Goal: Task Accomplishment & Management: Use online tool/utility

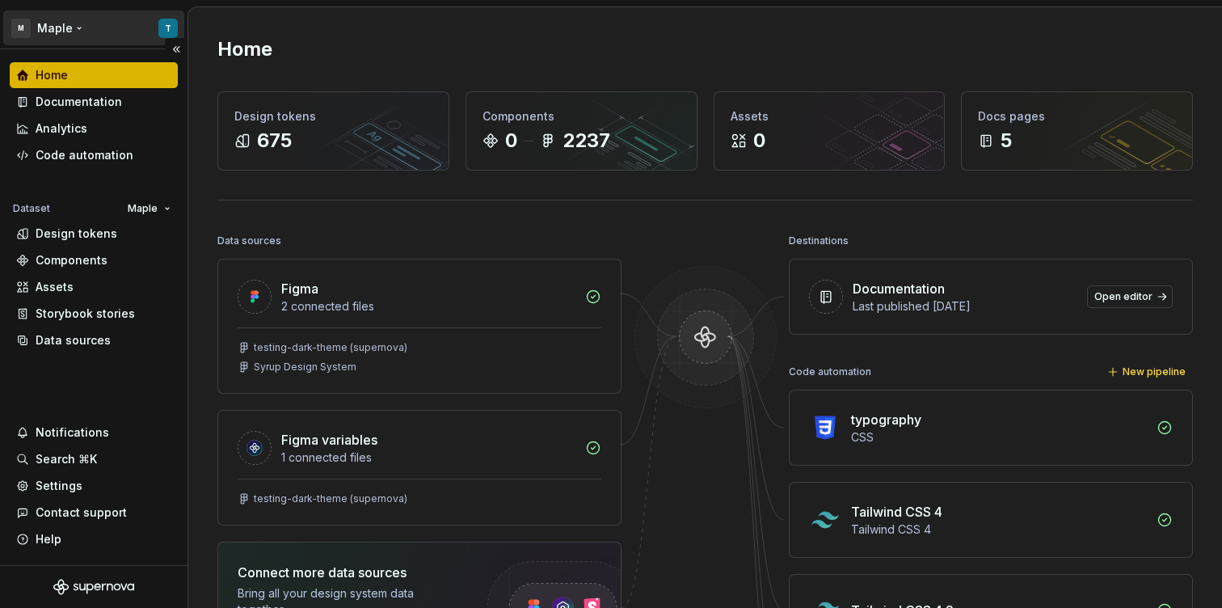
click at [145, 31] on html "M Maple T Home Documentation Analytics Code automation Dataset Maple Design tok…" at bounding box center [611, 304] width 1222 height 608
click at [339, 204] on html "M Maple T Home Documentation Analytics Code automation Dataset Maple Design tok…" at bounding box center [611, 304] width 1222 height 608
click at [134, 208] on html "M Maple T Home Documentation Analytics Code automation Dataset Maple Design tok…" at bounding box center [611, 304] width 1222 height 608
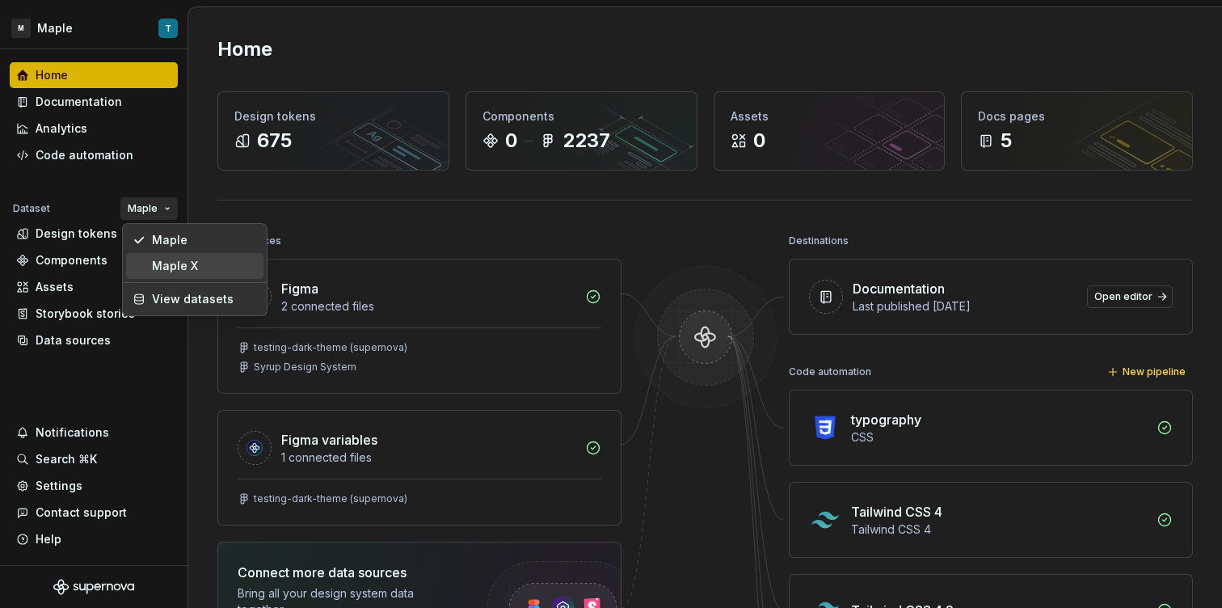
click at [179, 262] on div "Maple X" at bounding box center [204, 266] width 105 height 16
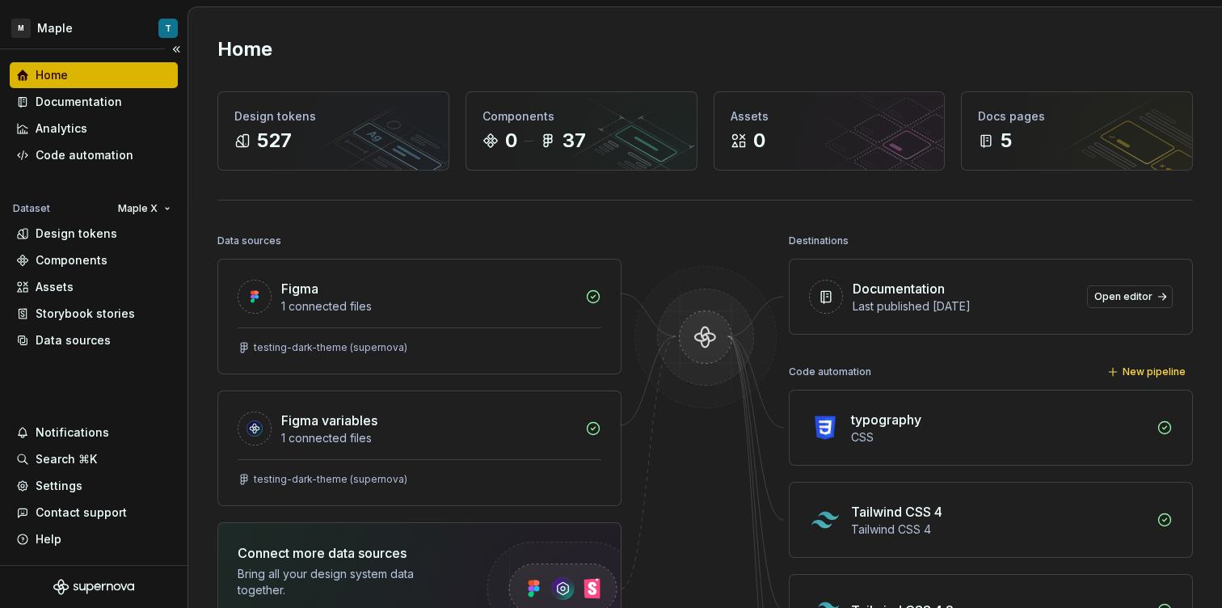
click at [101, 210] on div "Maple X" at bounding box center [116, 208] width 123 height 23
click at [99, 233] on div "Design tokens" at bounding box center [77, 233] width 82 height 16
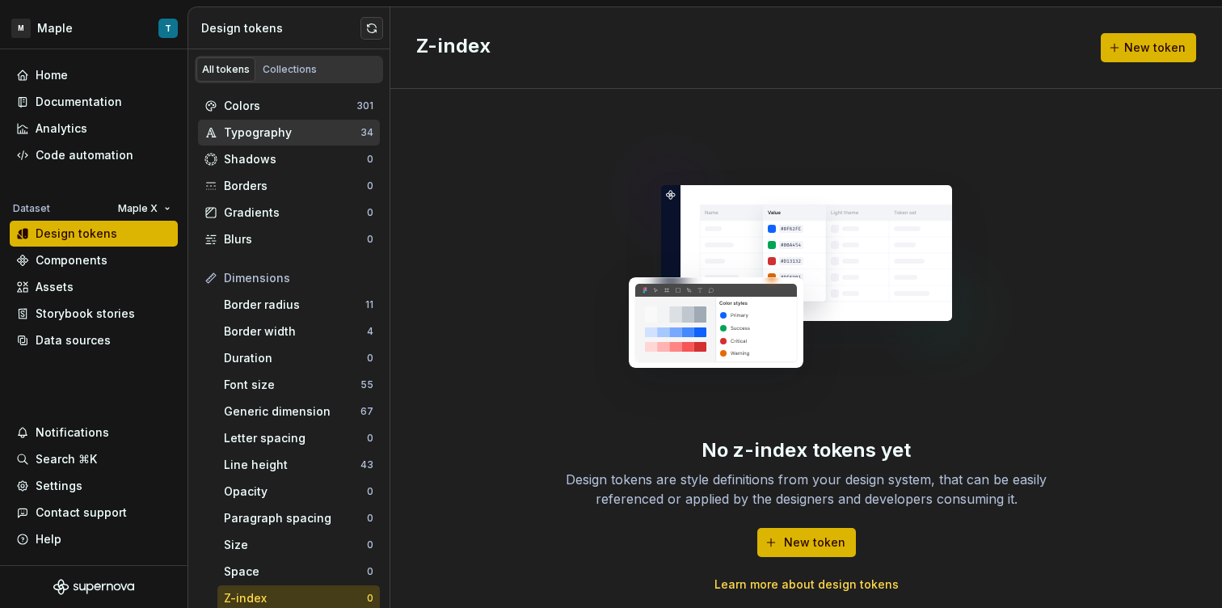
click at [301, 122] on div "Typography 34" at bounding box center [289, 133] width 182 height 26
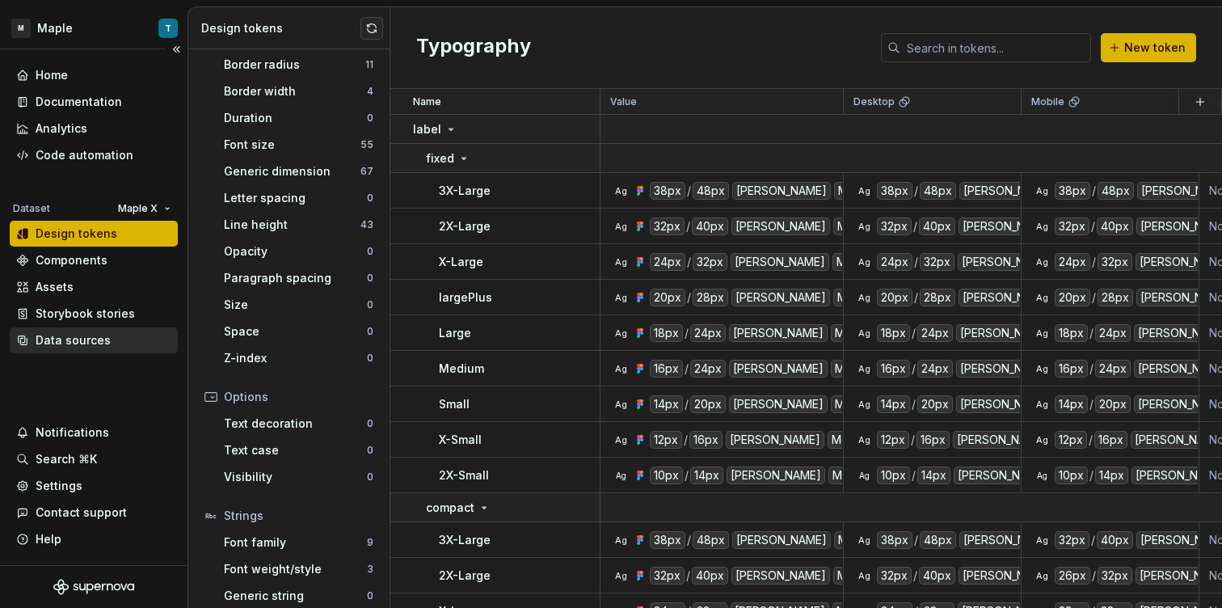
click at [102, 341] on div "Data sources" at bounding box center [73, 340] width 75 height 16
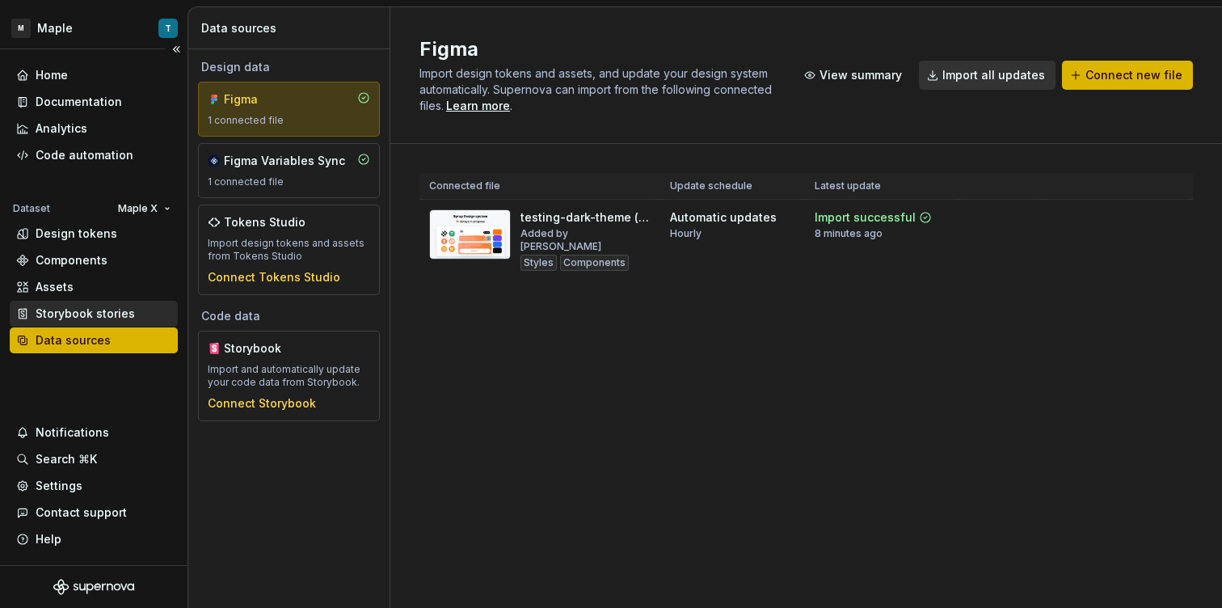
click at [96, 302] on div "Storybook stories" at bounding box center [94, 314] width 168 height 26
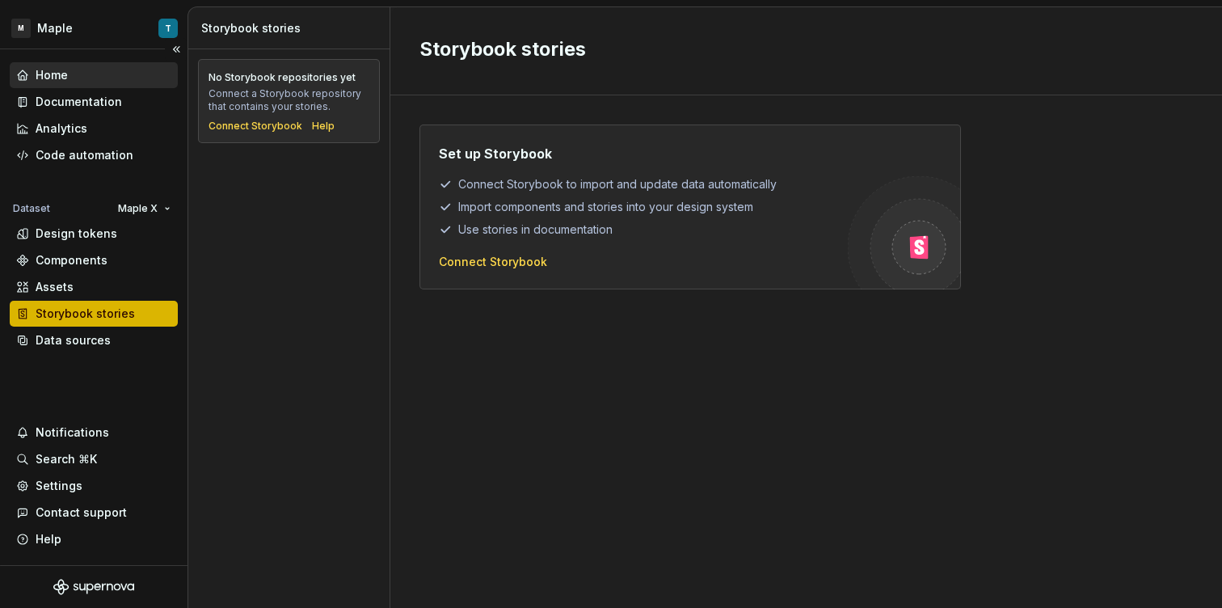
click at [101, 71] on div "Home" at bounding box center [93, 75] width 155 height 16
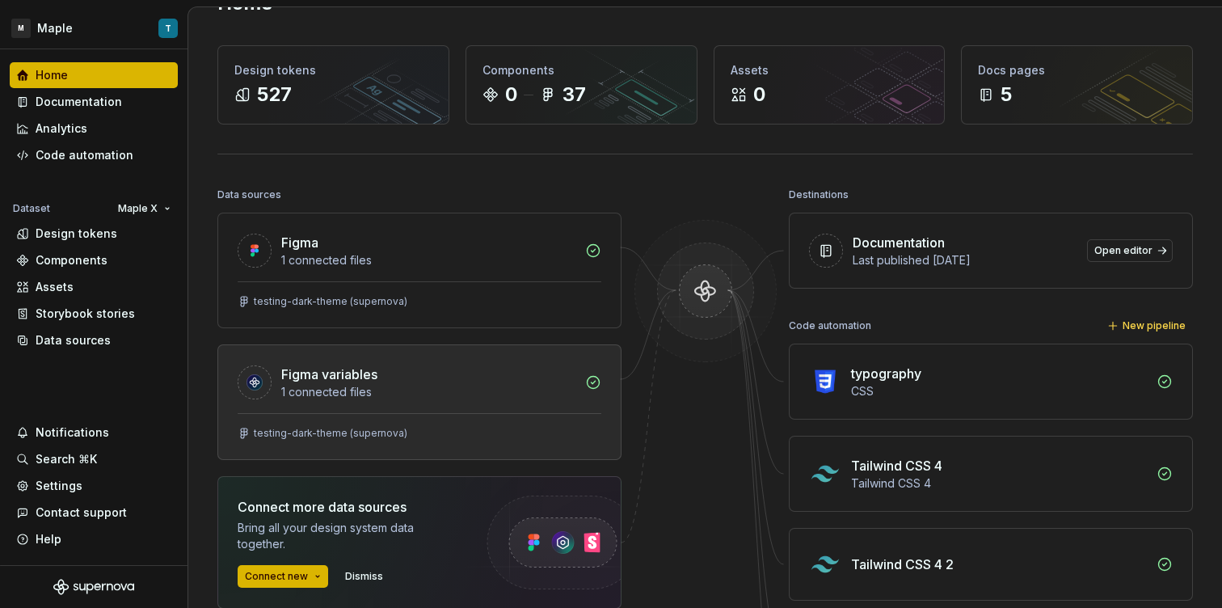
scroll to position [90, 0]
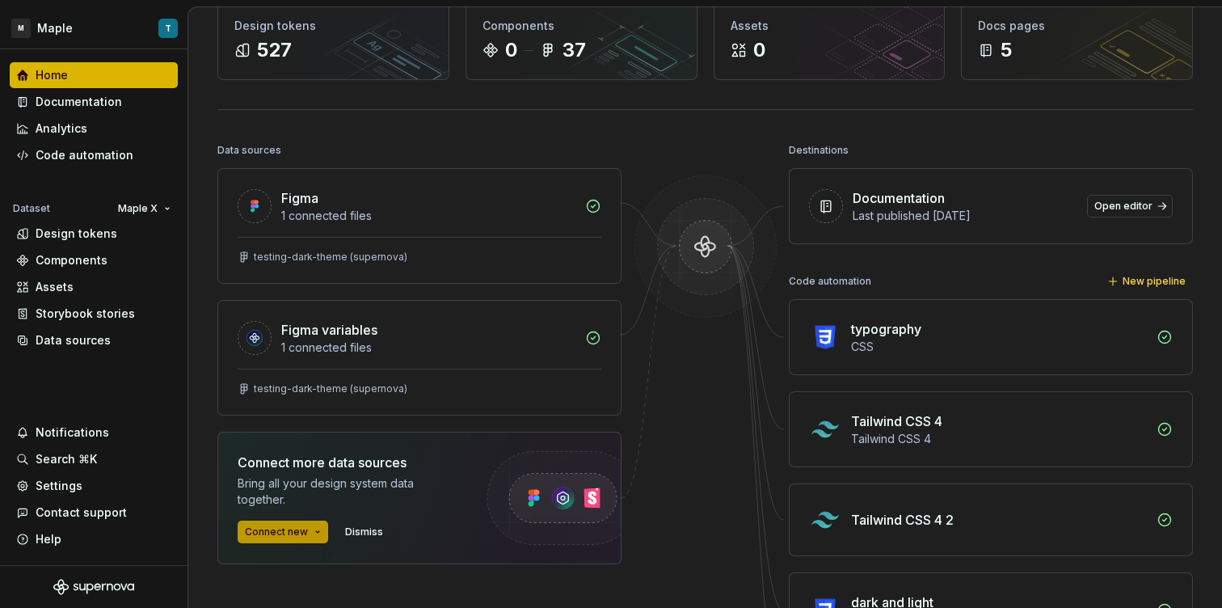
click at [309, 532] on button "Connect new" at bounding box center [283, 531] width 90 height 23
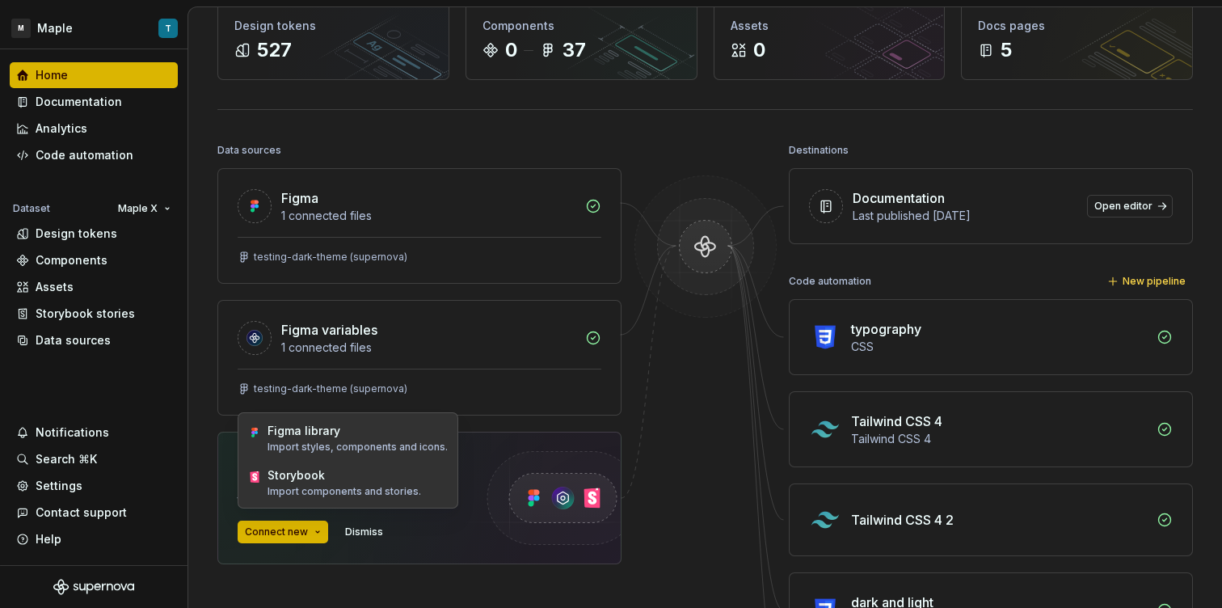
click at [760, 461] on div at bounding box center [706, 439] width 162 height 601
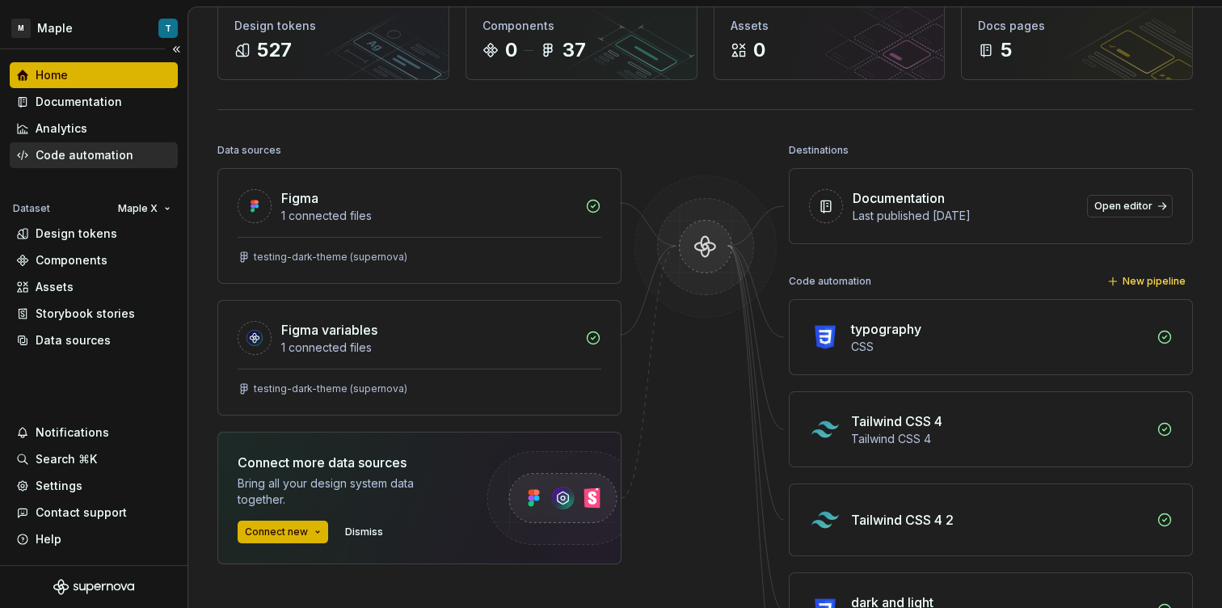
drag, startPoint x: 87, startPoint y: 130, endPoint x: 91, endPoint y: 145, distance: 15.1
click at [88, 137] on div "Analytics" at bounding box center [94, 129] width 168 height 26
click at [92, 147] on div "Code automation" at bounding box center [85, 155] width 98 height 16
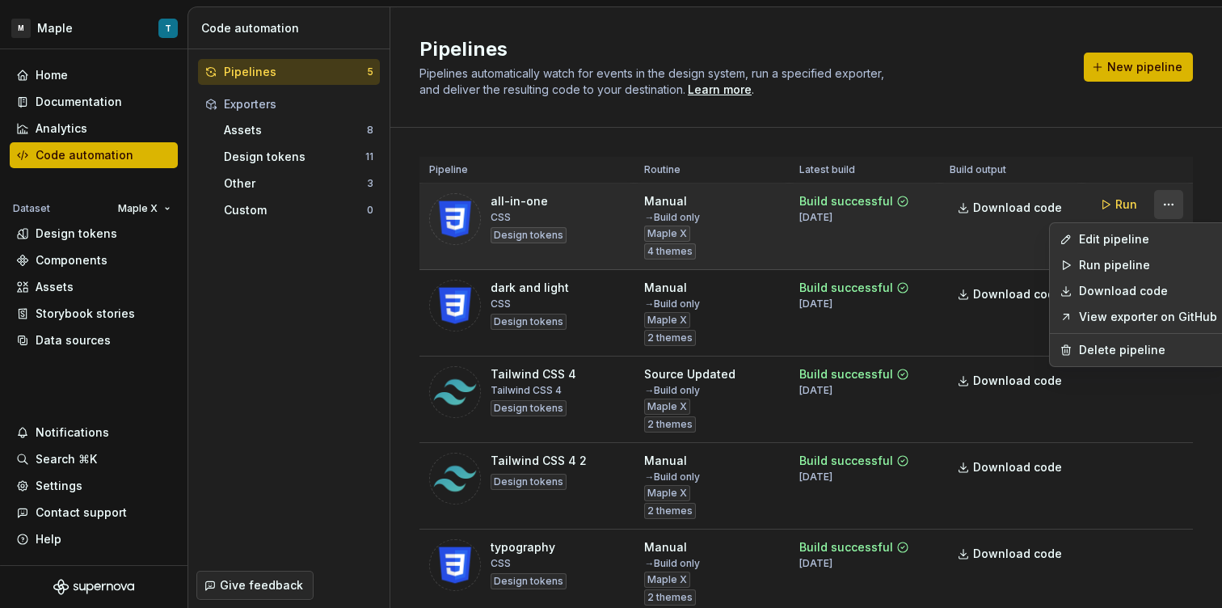
click at [1152, 200] on html "M Maple T Home Documentation Analytics Code automation Dataset Maple X Design t…" at bounding box center [611, 304] width 1222 height 608
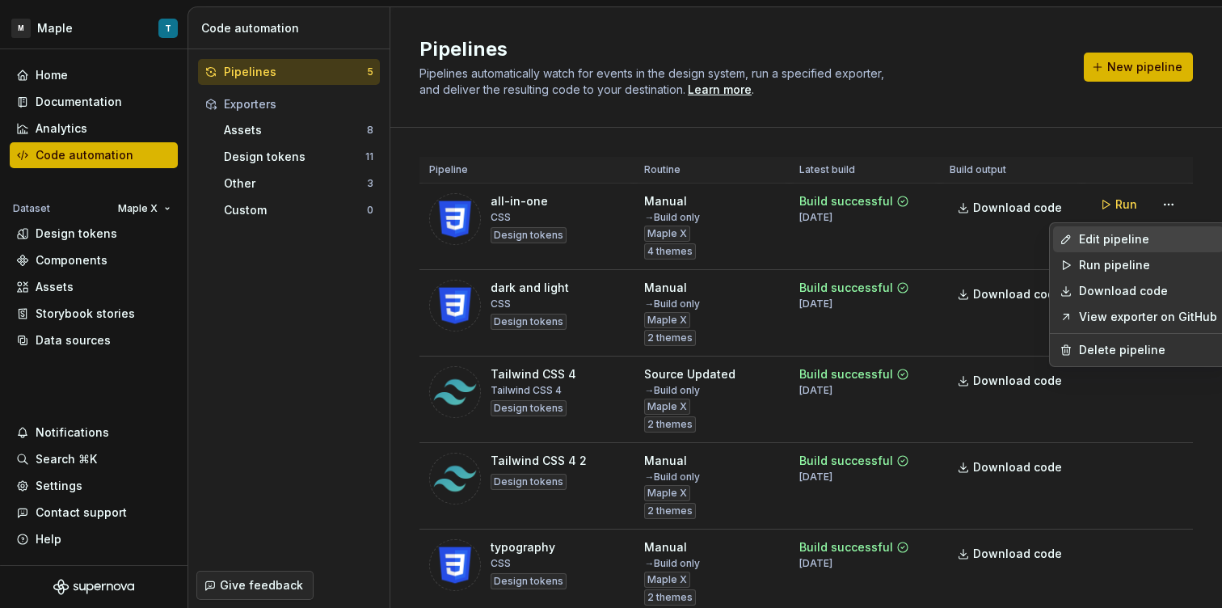
click at [1142, 233] on div "Edit pipeline" at bounding box center [1148, 239] width 138 height 16
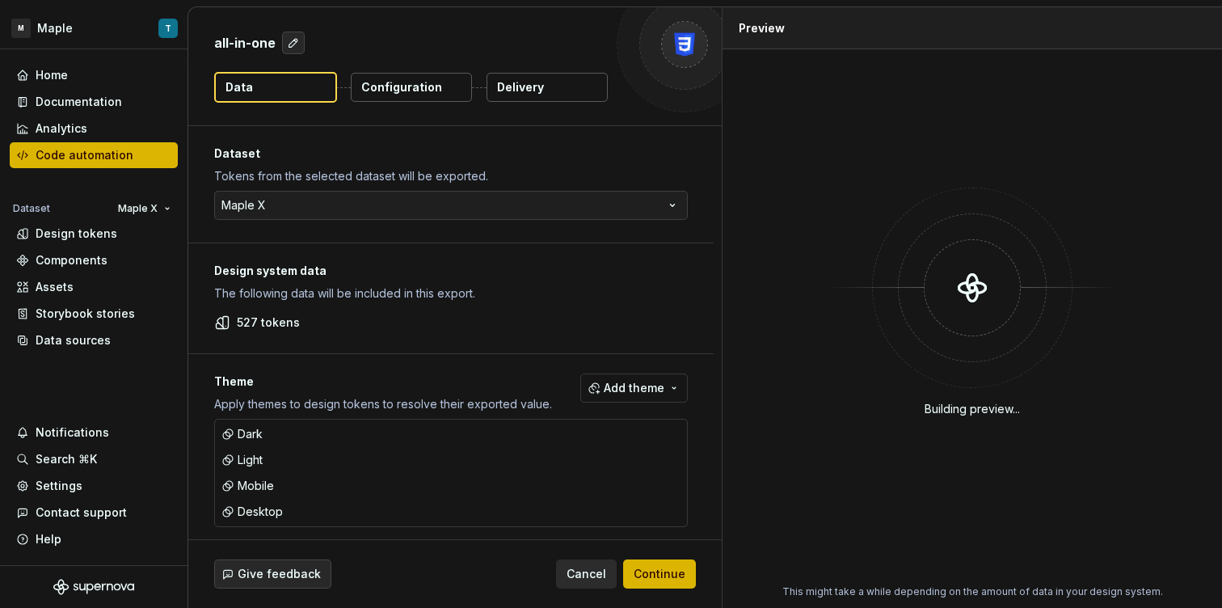
click at [536, 93] on p "Delivery" at bounding box center [520, 87] width 47 height 16
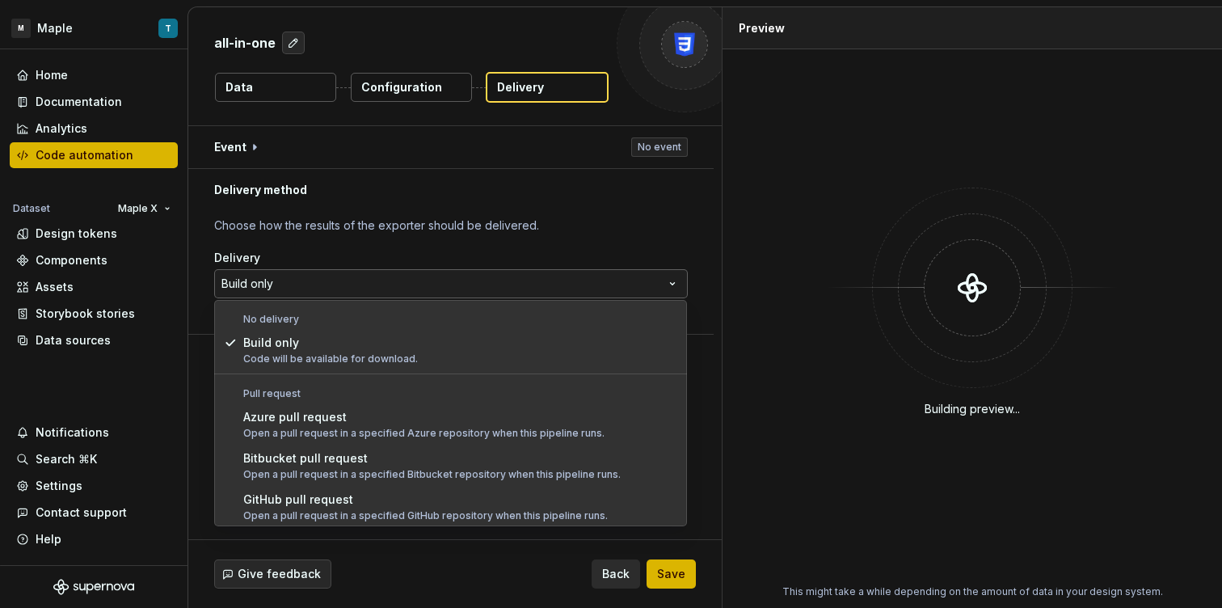
click at [360, 292] on html "**********" at bounding box center [611, 304] width 1222 height 608
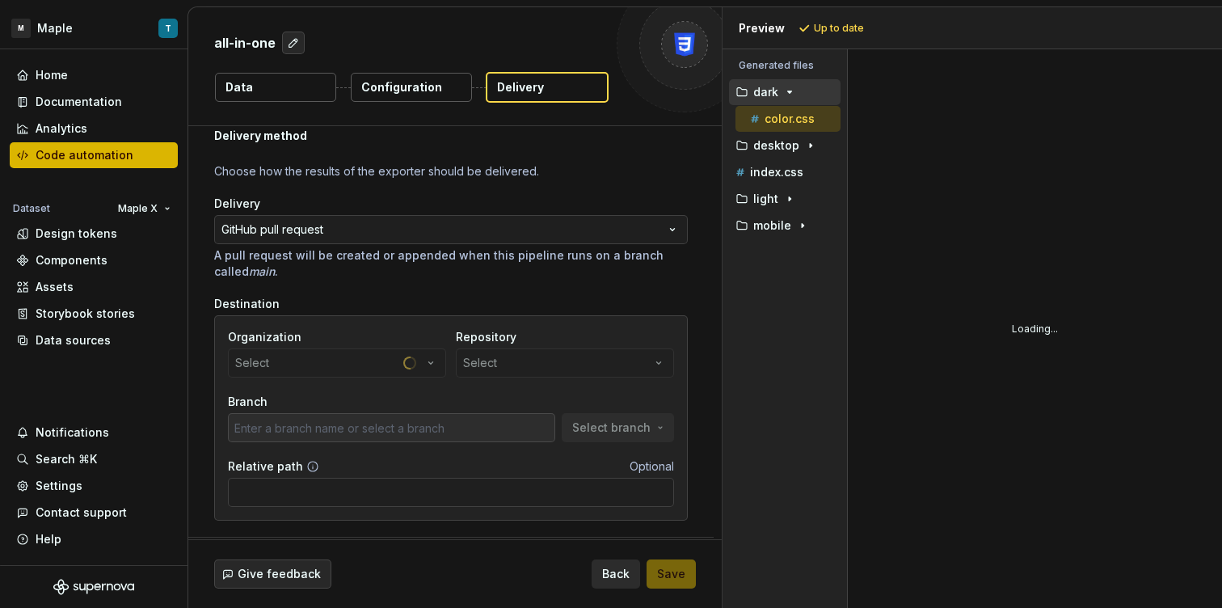
scroll to position [95, 0]
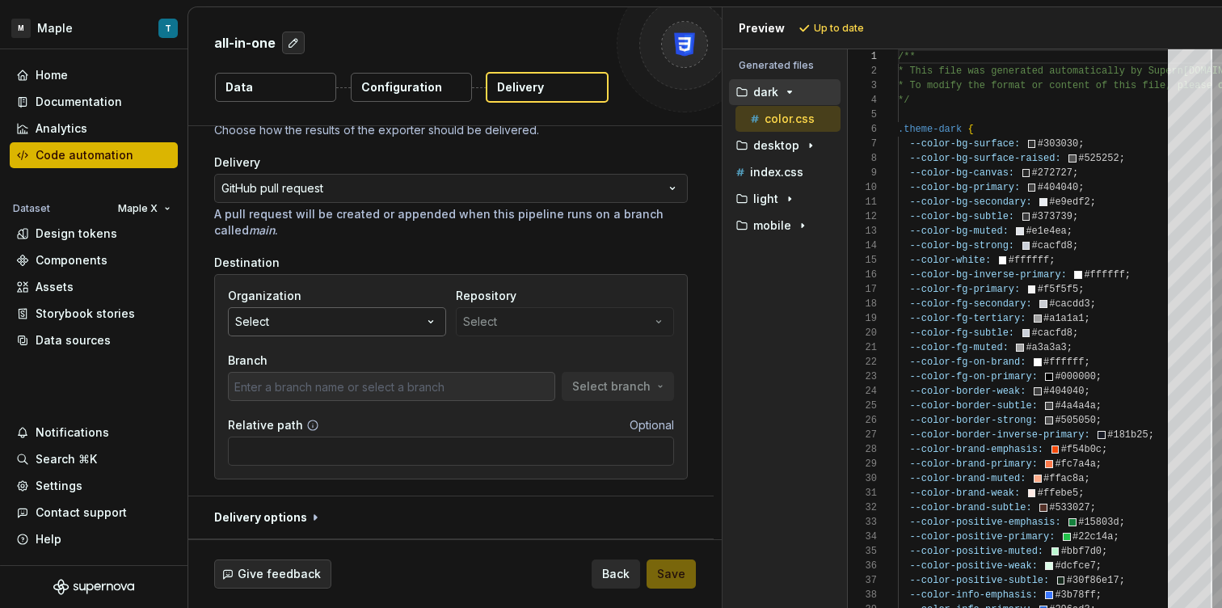
click at [422, 325] on button "Select" at bounding box center [337, 321] width 218 height 29
click at [387, 347] on input "text" at bounding box center [337, 354] width 217 height 29
click at [551, 368] on div "Branch" at bounding box center [391, 376] width 327 height 48
click at [339, 329] on button "Select" at bounding box center [337, 321] width 218 height 29
click at [332, 355] on input "text" at bounding box center [337, 354] width 217 height 29
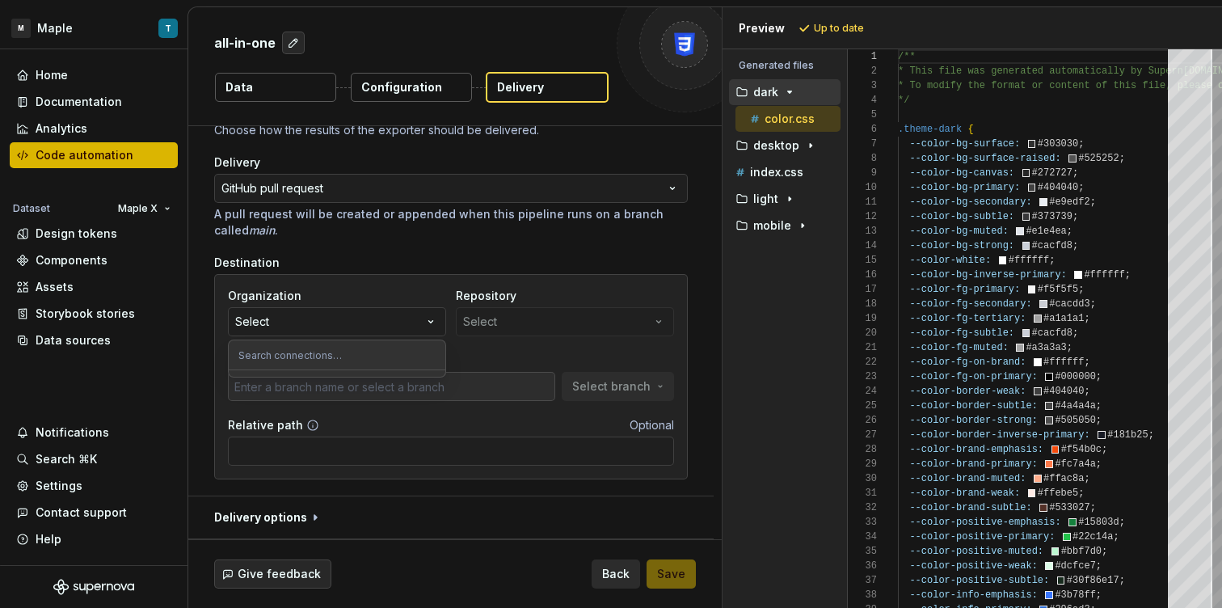
click at [491, 357] on div "Branch" at bounding box center [391, 360] width 327 height 16
click at [495, 312] on div "Repository Select" at bounding box center [565, 312] width 218 height 48
click at [393, 364] on div "Branch" at bounding box center [391, 360] width 327 height 16
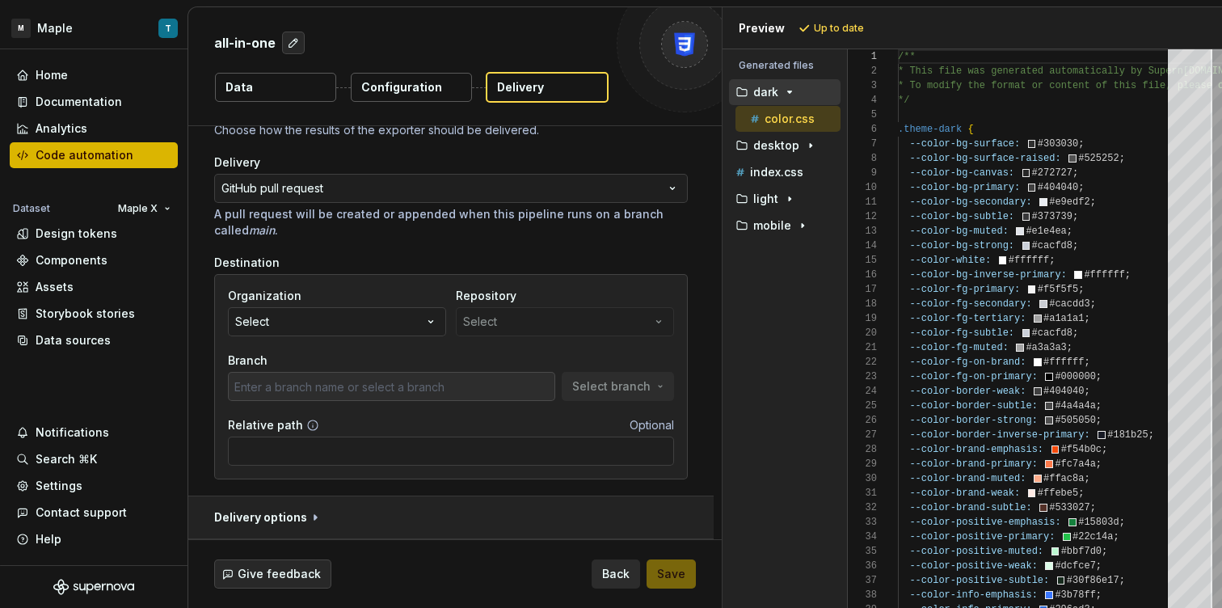
click at [311, 506] on button "button" at bounding box center [450, 517] width 525 height 42
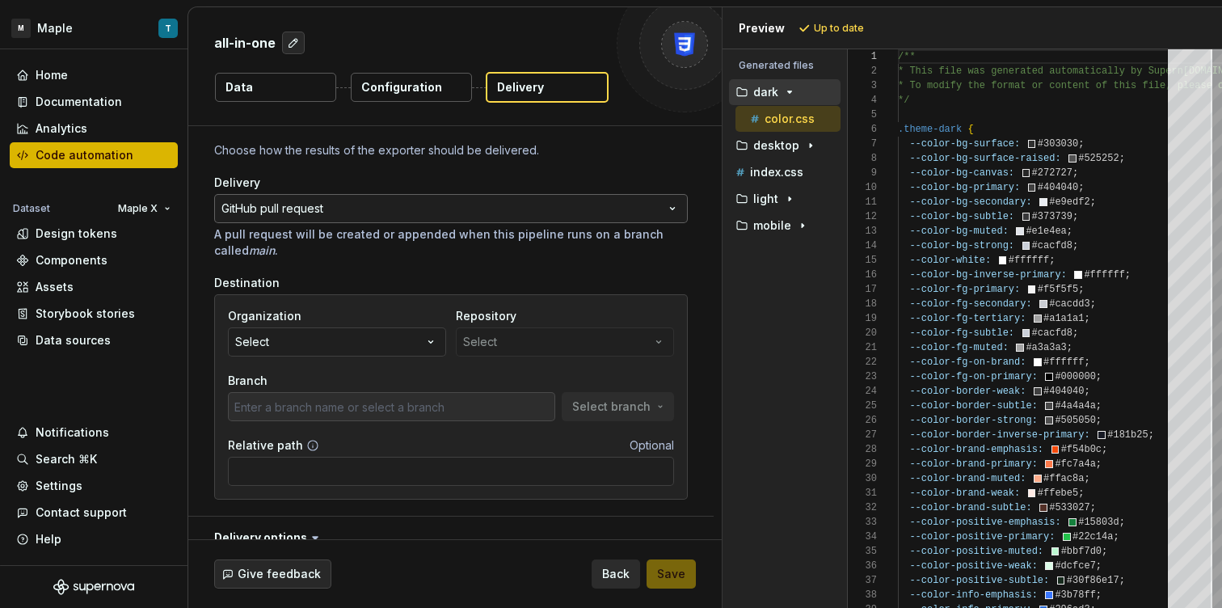
scroll to position [33, 0]
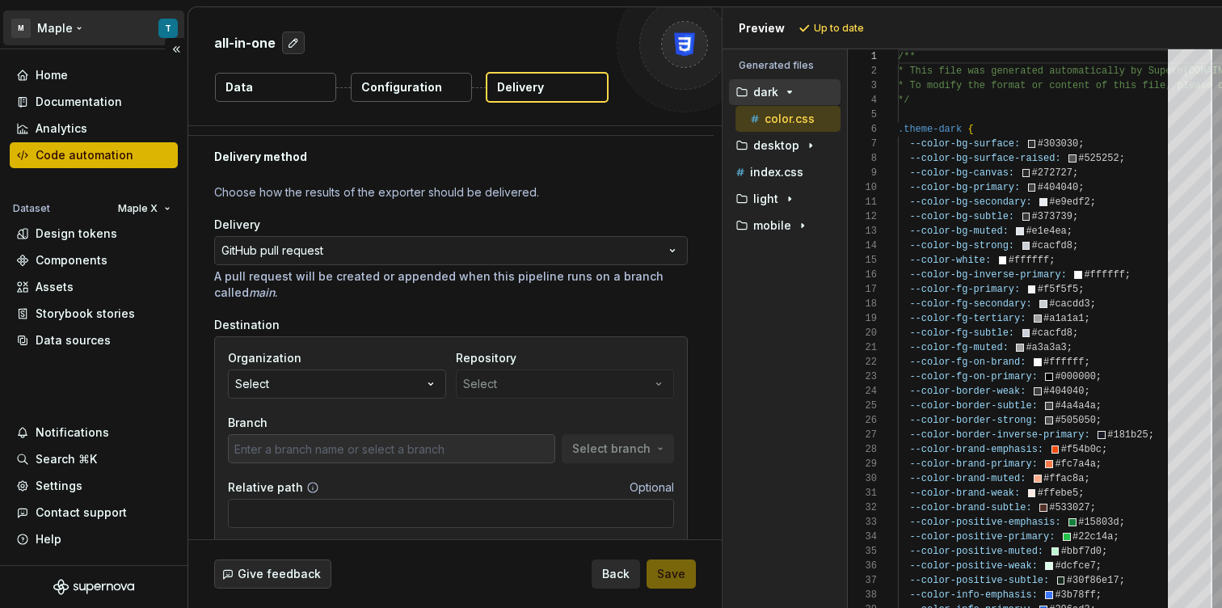
click at [164, 25] on html "**********" at bounding box center [611, 304] width 1222 height 608
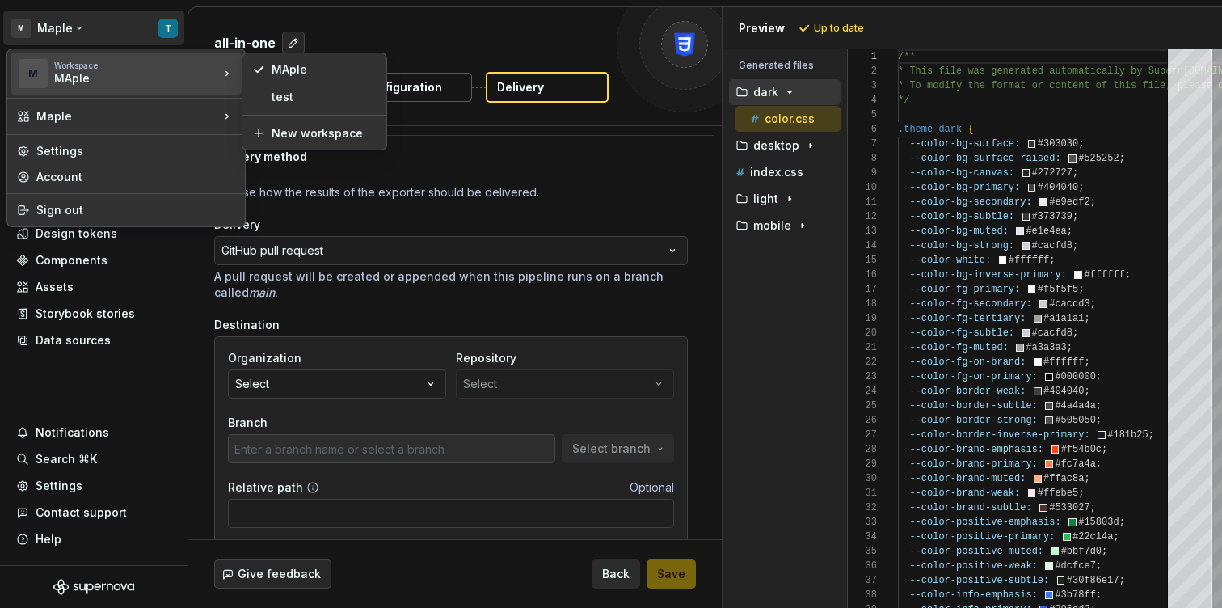
click at [450, 313] on html "**********" at bounding box center [611, 304] width 1222 height 608
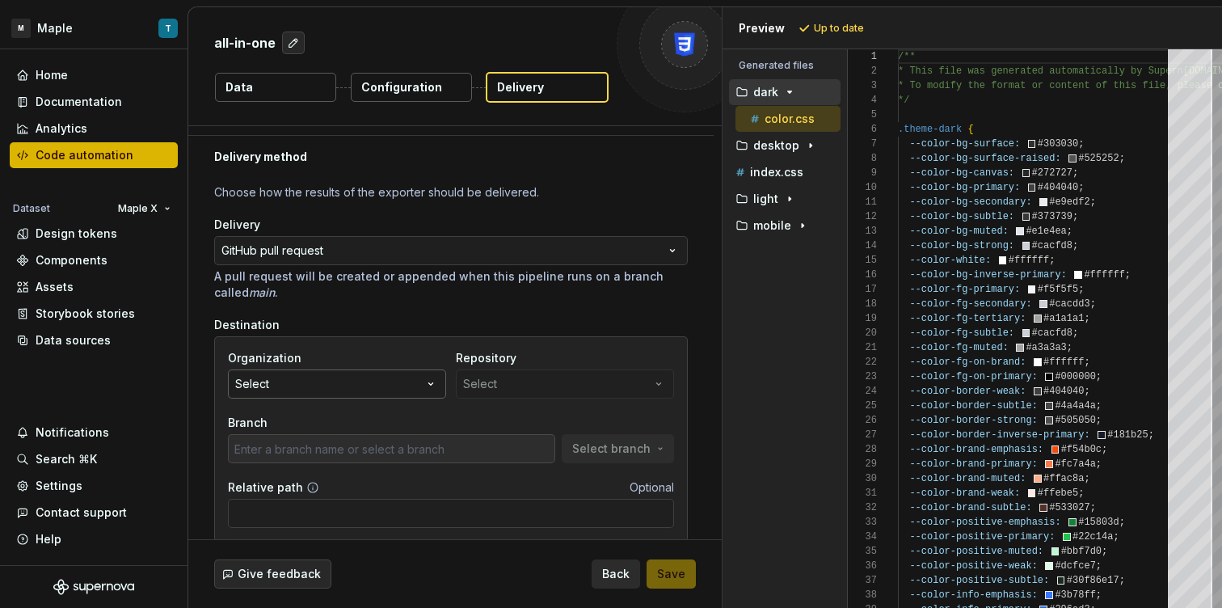
click at [385, 376] on button "Select" at bounding box center [337, 383] width 218 height 29
click at [372, 408] on input "text" at bounding box center [337, 416] width 217 height 29
click at [370, 409] on input "text" at bounding box center [337, 416] width 217 height 29
click at [442, 318] on div "Destination" at bounding box center [450, 325] width 473 height 16
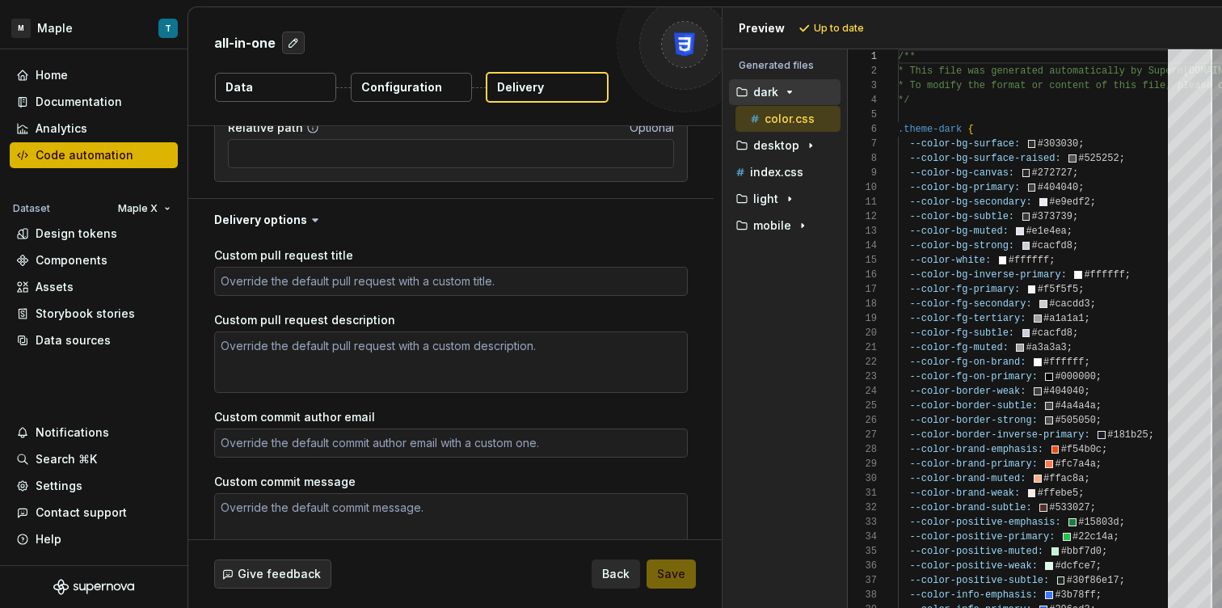
scroll to position [477, 0]
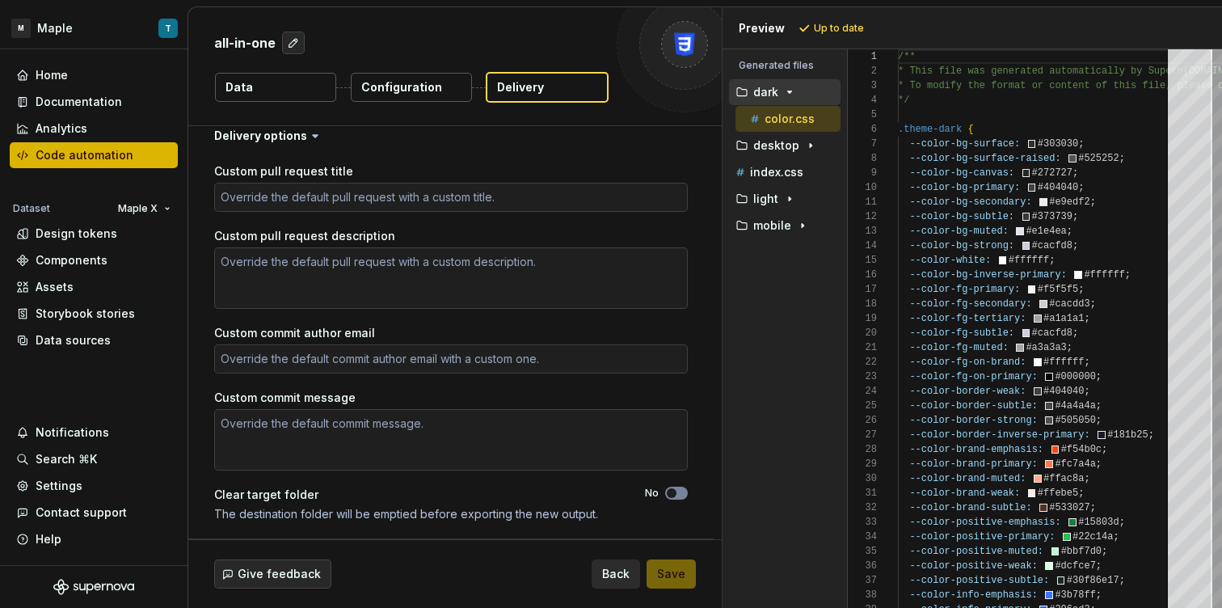
type textarea "*"
click at [159, 204] on html "**********" at bounding box center [611, 304] width 1222 height 608
click at [107, 179] on html "**********" at bounding box center [611, 304] width 1222 height 608
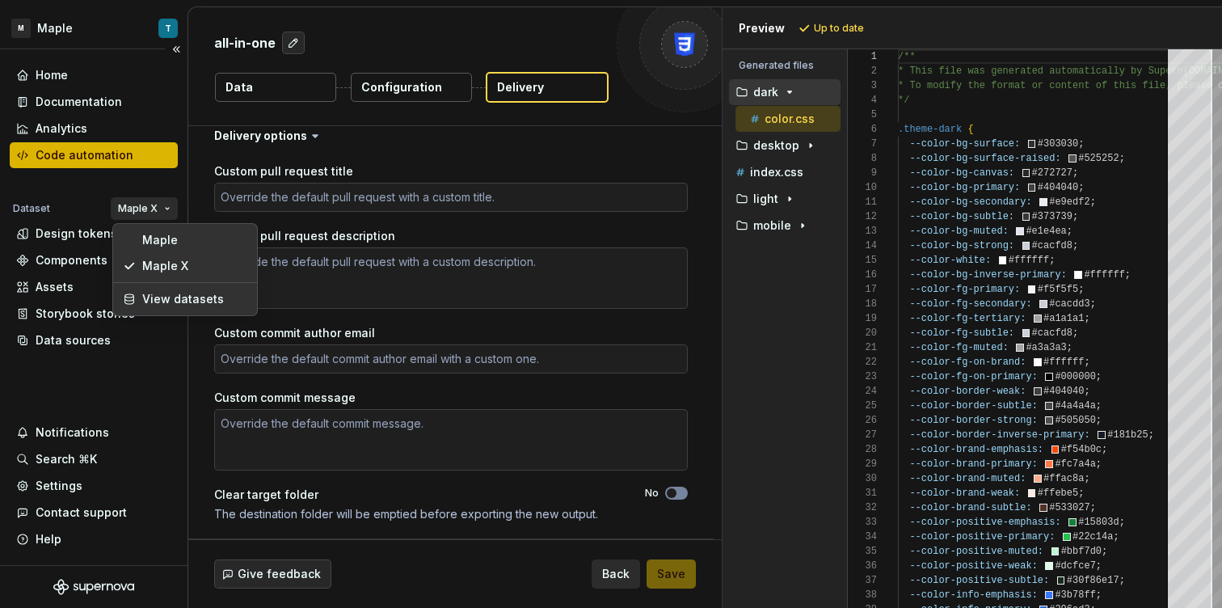
click at [155, 204] on html "**********" at bounding box center [611, 304] width 1222 height 608
click at [373, 141] on html "**********" at bounding box center [611, 304] width 1222 height 608
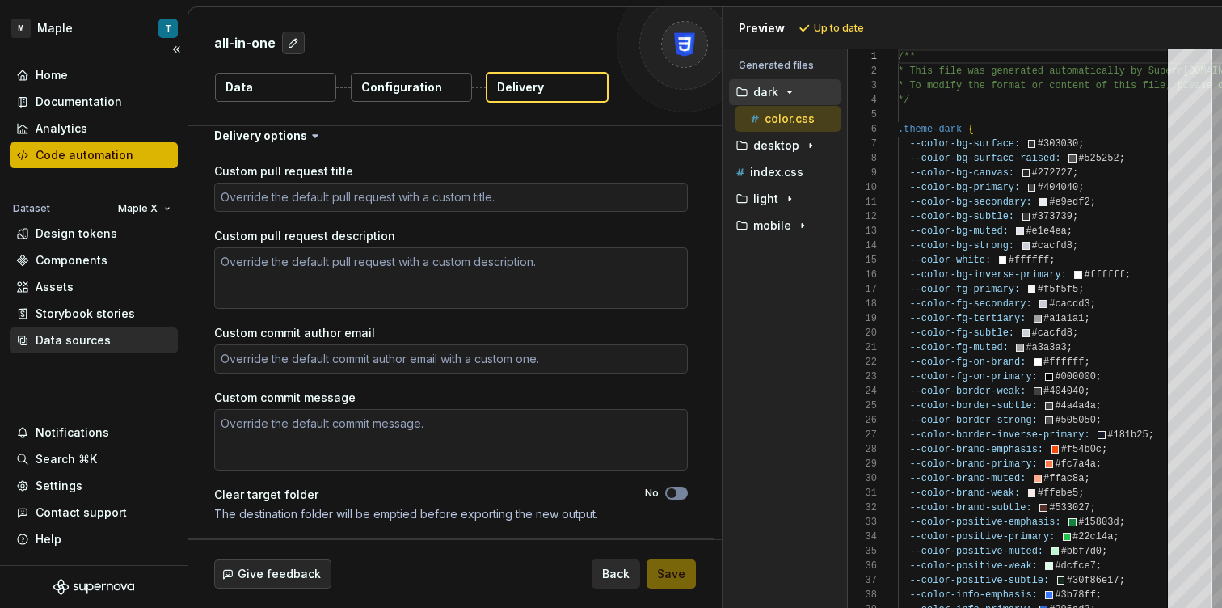
click at [74, 341] on div "Data sources" at bounding box center [73, 340] width 75 height 16
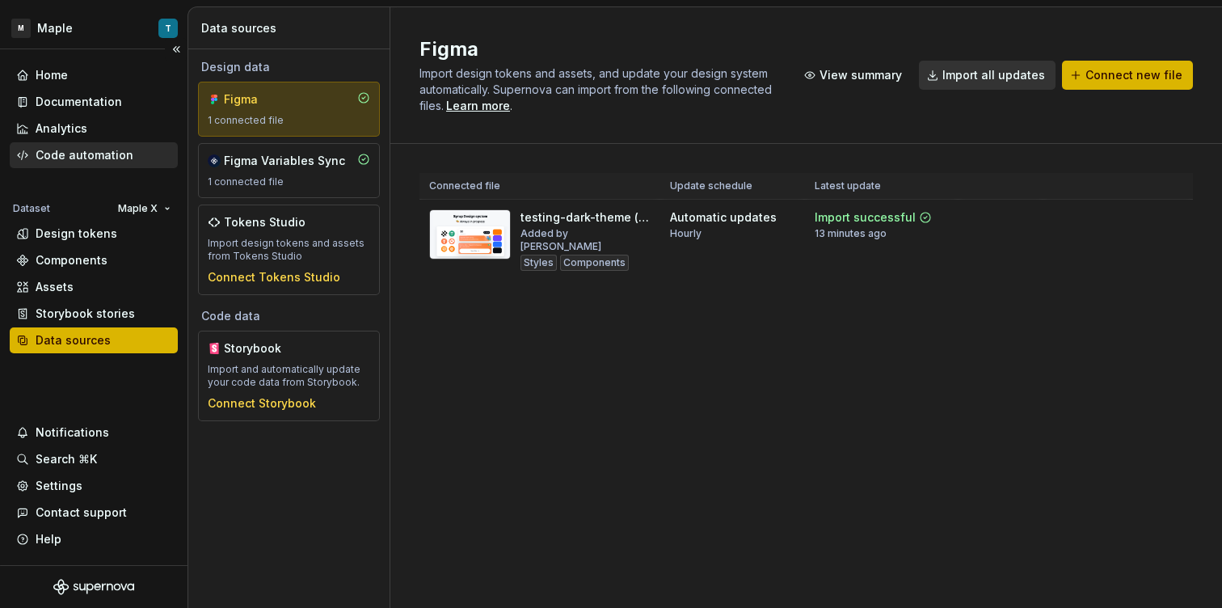
click at [91, 155] on div "Code automation" at bounding box center [85, 155] width 98 height 16
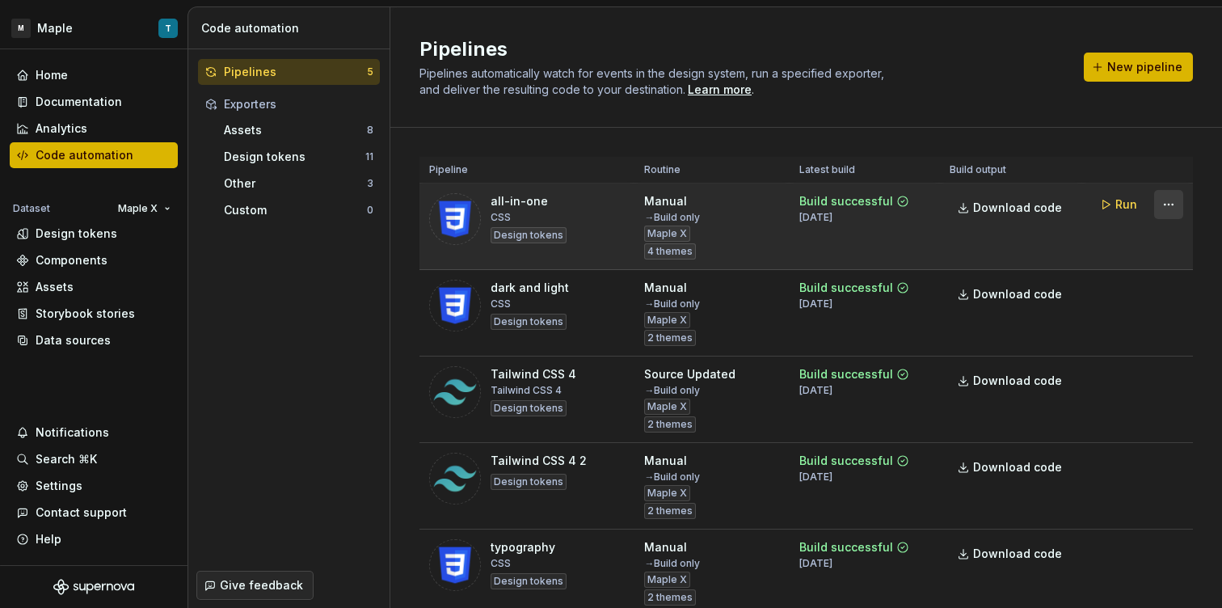
click at [1160, 201] on html "M Maple T Home Documentation Analytics Code automation Dataset Maple X Design t…" at bounding box center [611, 304] width 1222 height 608
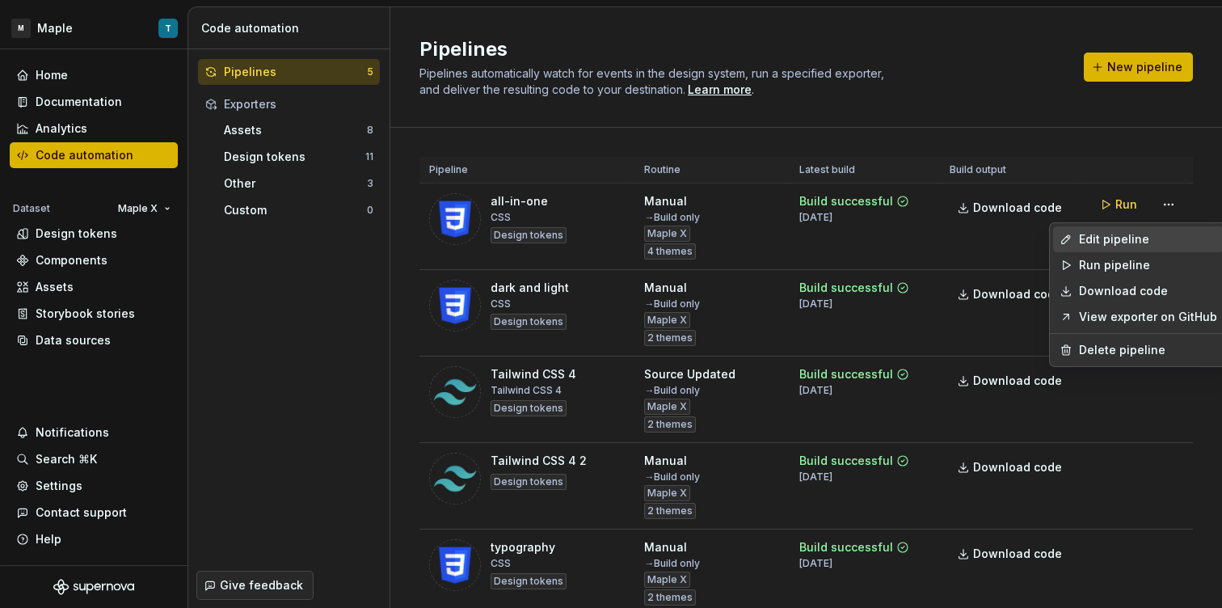
click at [1136, 236] on div "Edit pipeline" at bounding box center [1148, 239] width 138 height 16
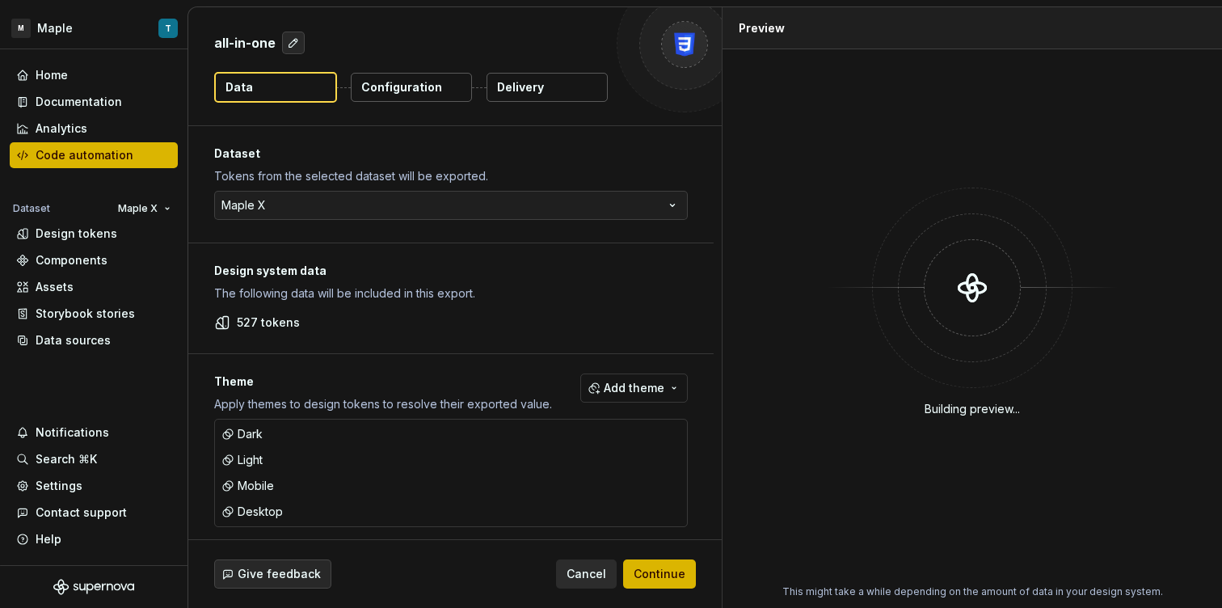
click at [541, 94] on p "Delivery" at bounding box center [520, 87] width 47 height 16
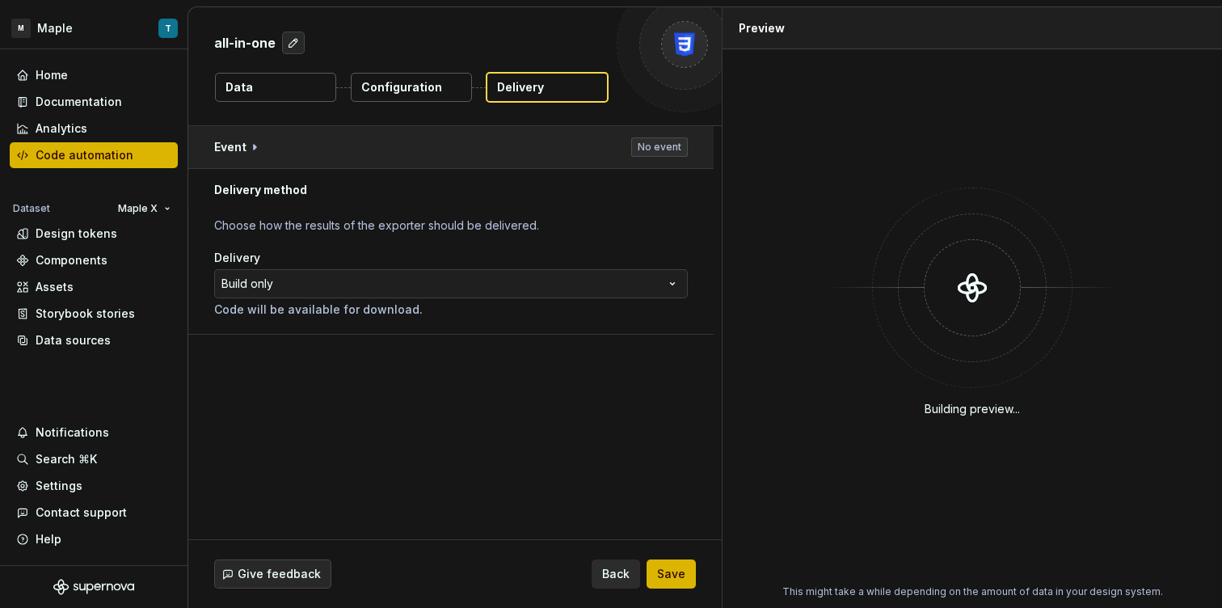
click at [292, 149] on button "button" at bounding box center [450, 147] width 525 height 42
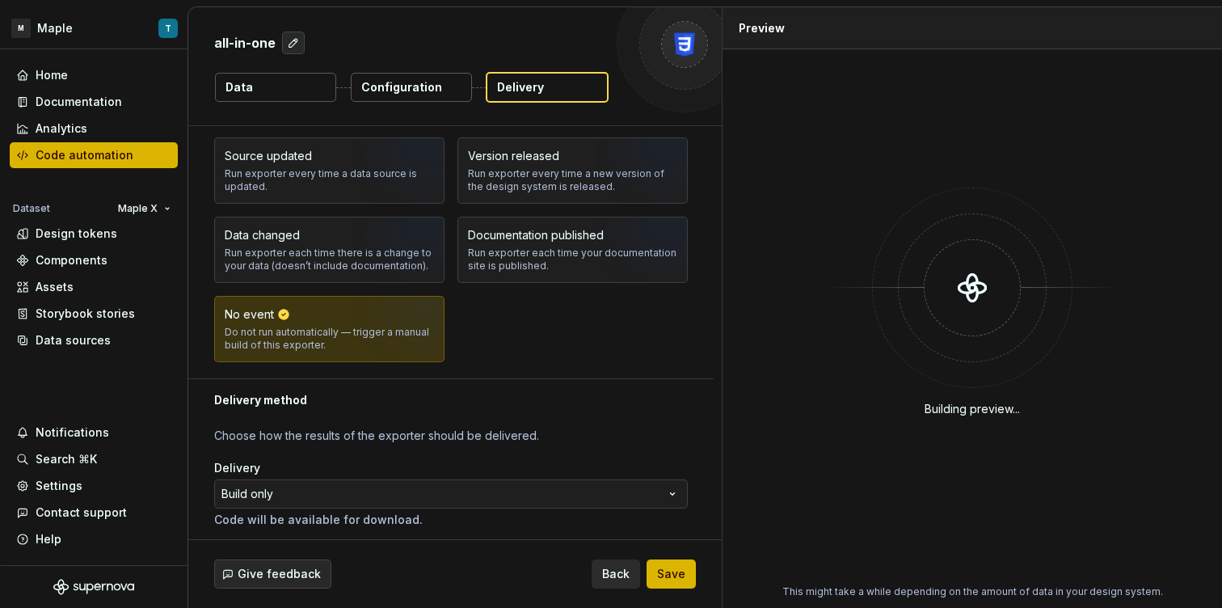
scroll to position [75, 0]
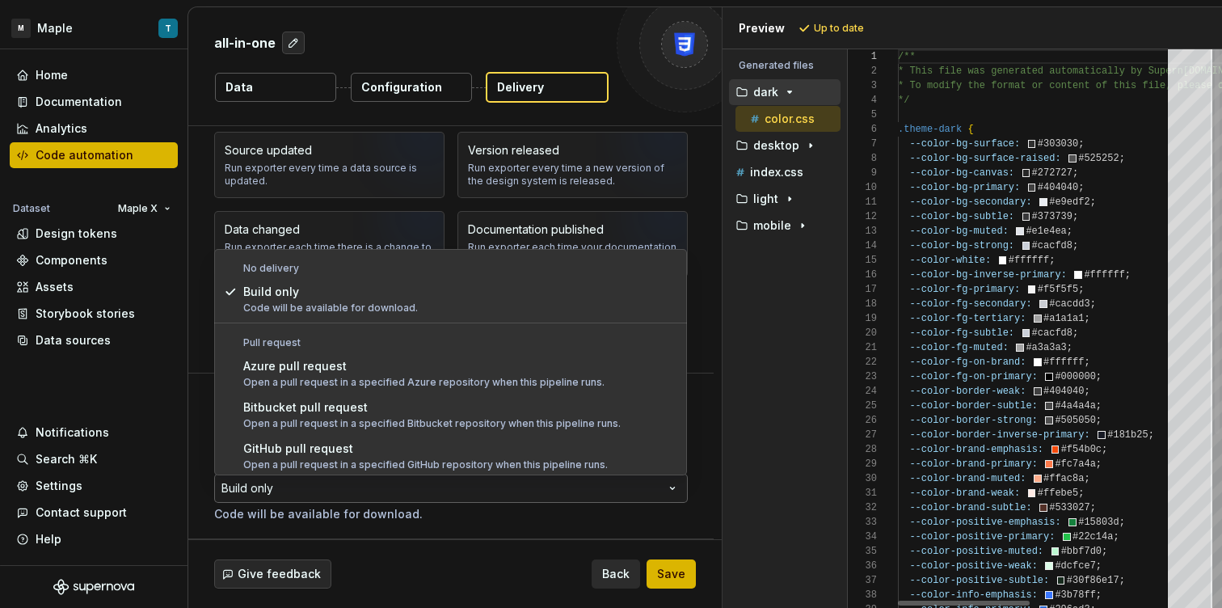
click at [360, 489] on html "**********" at bounding box center [611, 304] width 1222 height 608
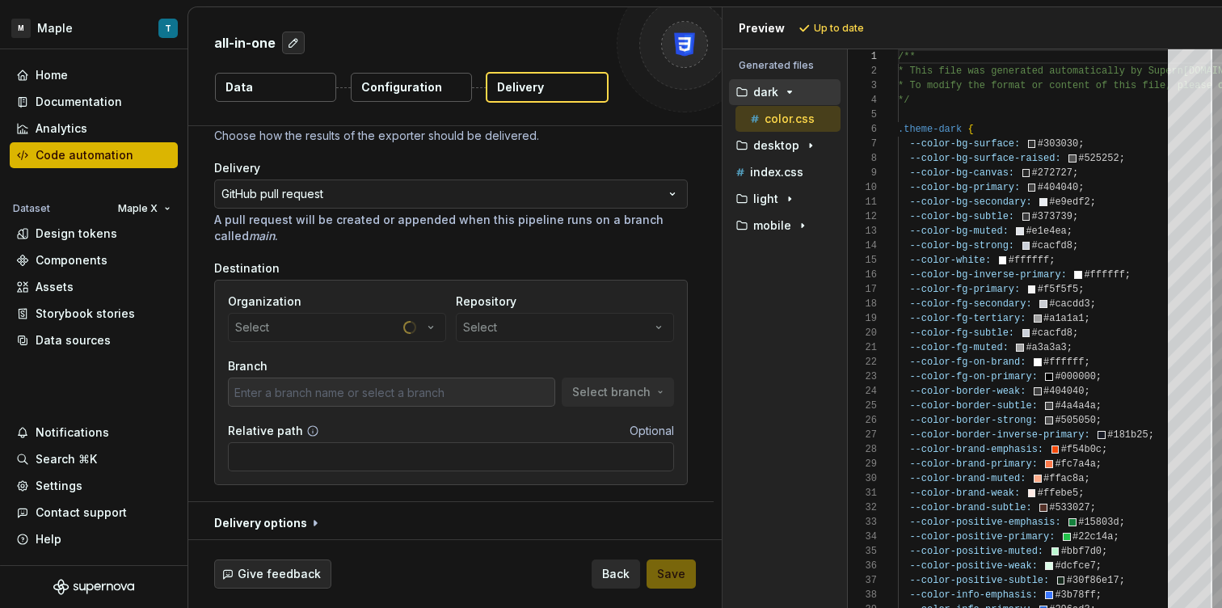
scroll to position [95, 0]
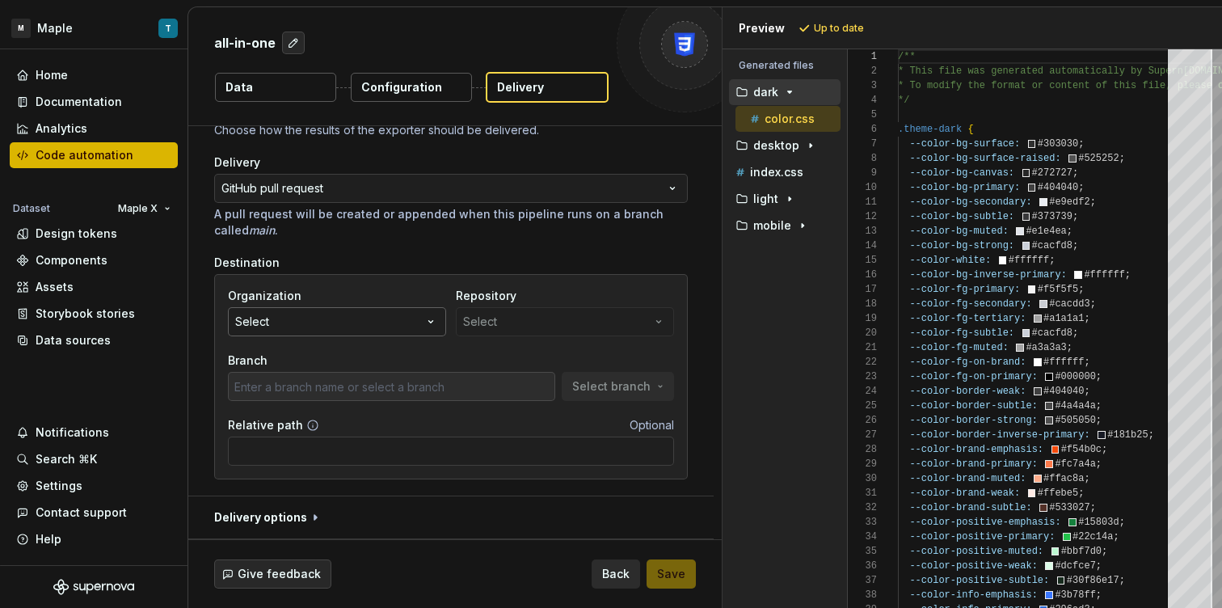
click at [364, 326] on button "Select" at bounding box center [337, 321] width 218 height 29
click at [557, 343] on div "Organization Select Repository Select Branch Select branch" at bounding box center [451, 344] width 446 height 113
click at [100, 237] on div "Design tokens" at bounding box center [77, 233] width 82 height 16
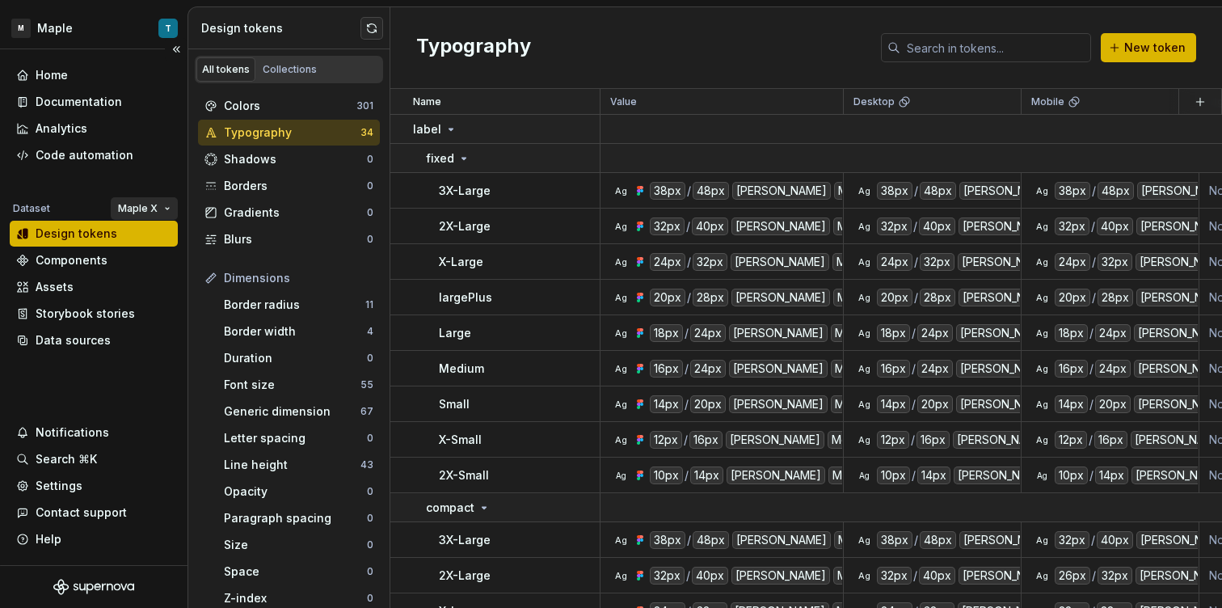
click at [150, 212] on html "M Maple T Home Documentation Analytics Code automation Dataset Maple X Design t…" at bounding box center [611, 304] width 1222 height 608
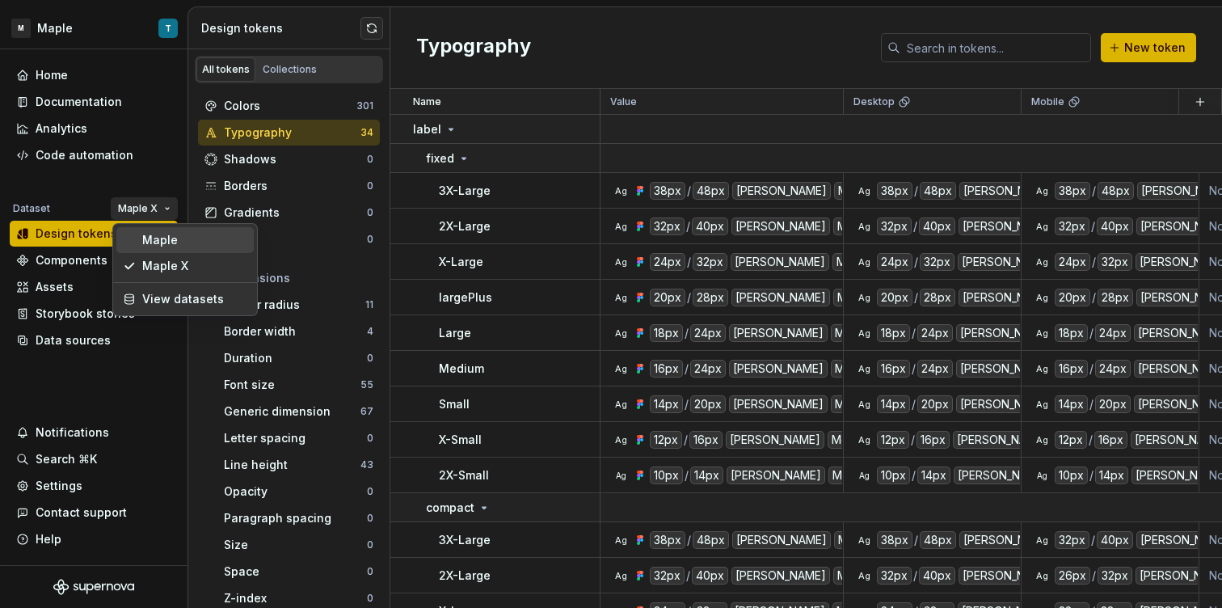
click at [149, 234] on div "Maple" at bounding box center [194, 240] width 105 height 16
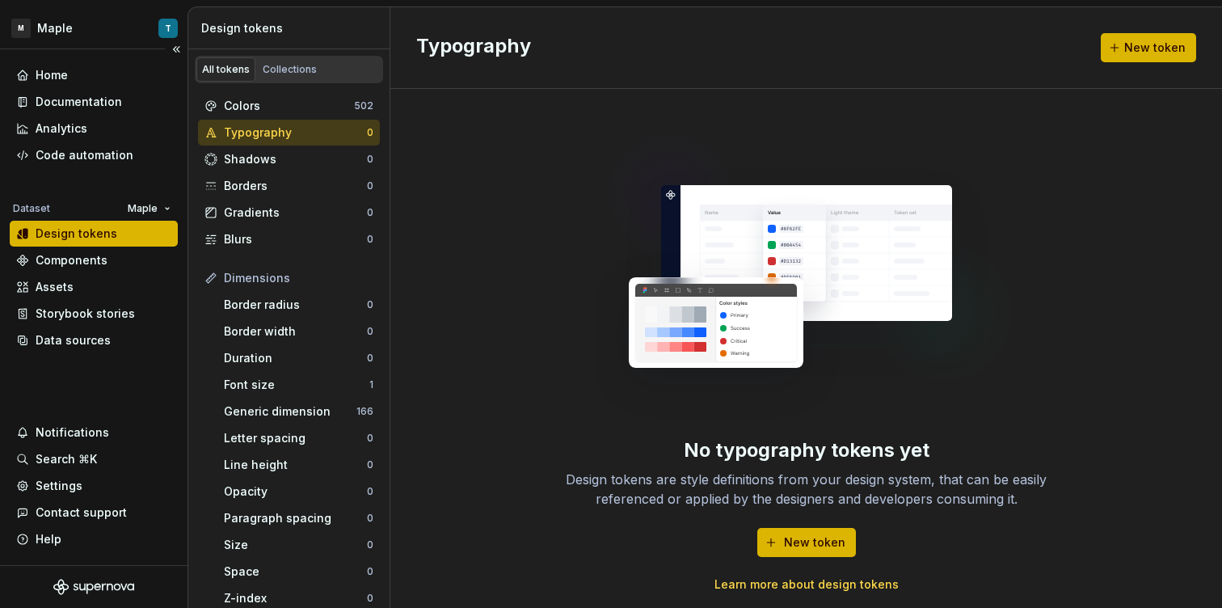
click at [68, 238] on div "Design tokens" at bounding box center [77, 233] width 82 height 16
click at [137, 145] on div "Code automation" at bounding box center [94, 155] width 168 height 26
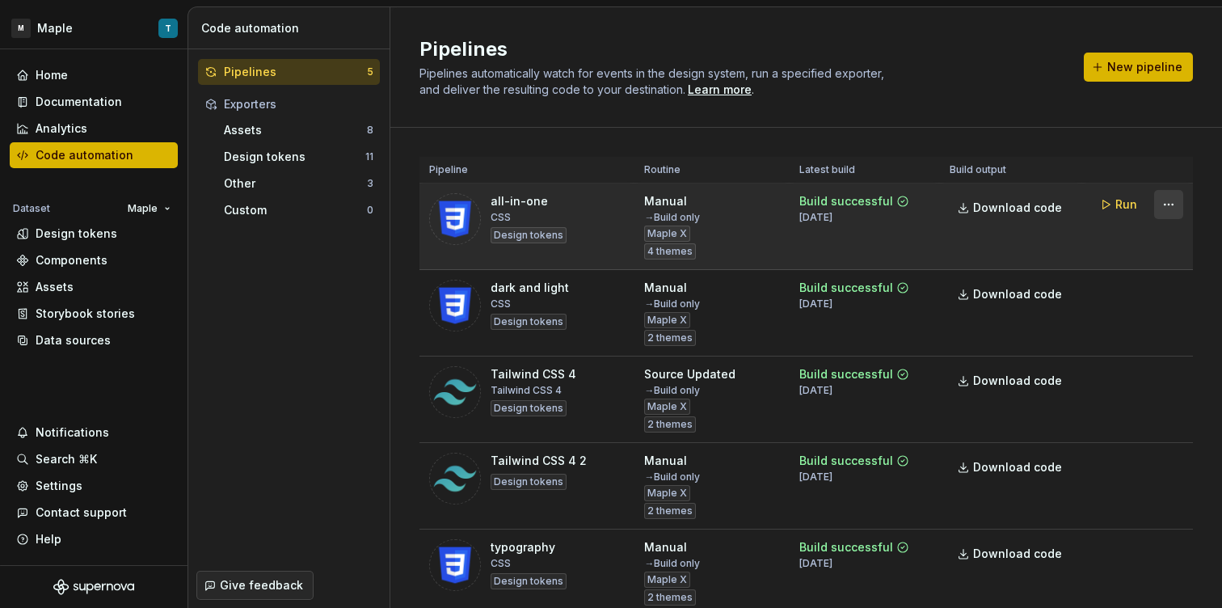
click at [1161, 210] on html "M Maple T Home Documentation Analytics Code automation Dataset Maple Design tok…" at bounding box center [611, 304] width 1222 height 608
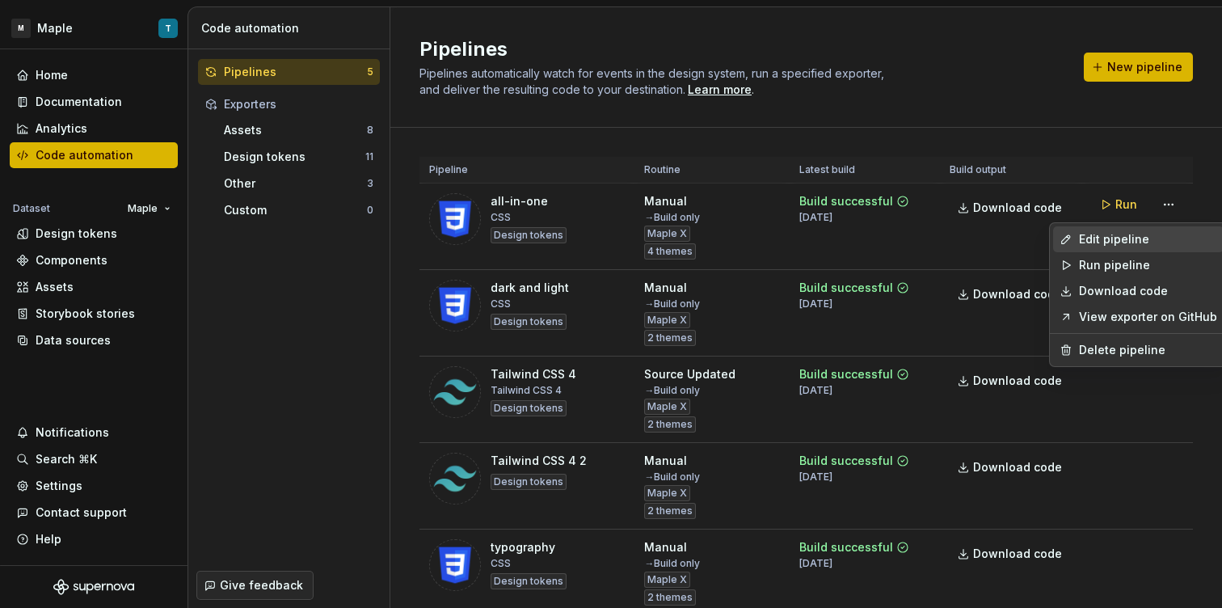
click at [1087, 241] on div "Edit pipeline" at bounding box center [1148, 239] width 138 height 16
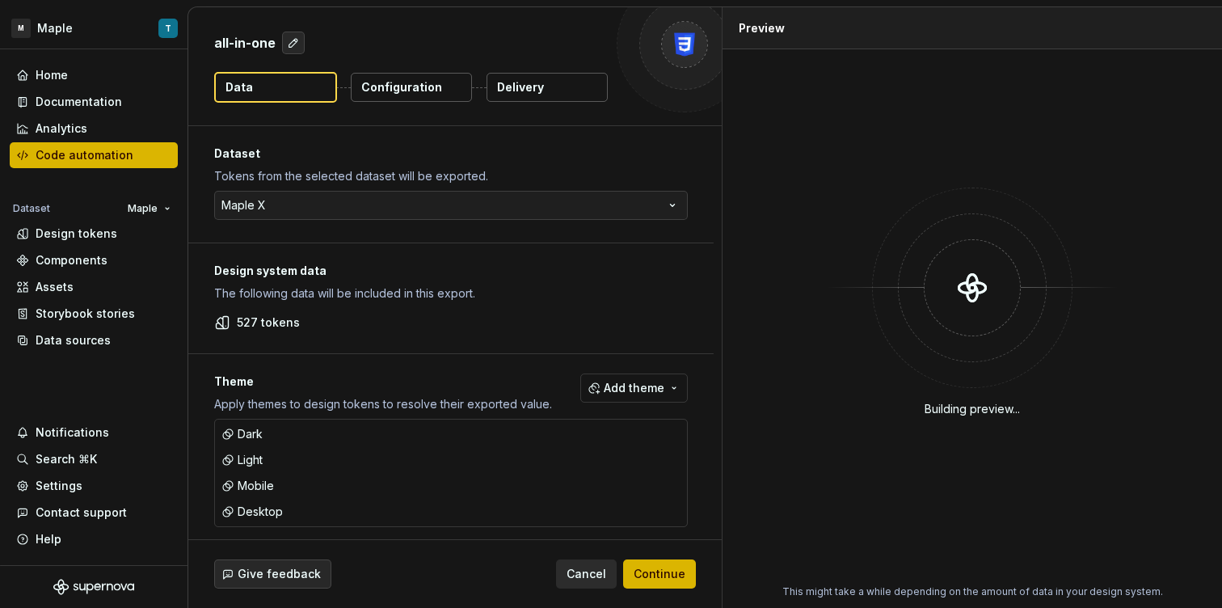
click at [513, 88] on p "Delivery" at bounding box center [520, 87] width 47 height 16
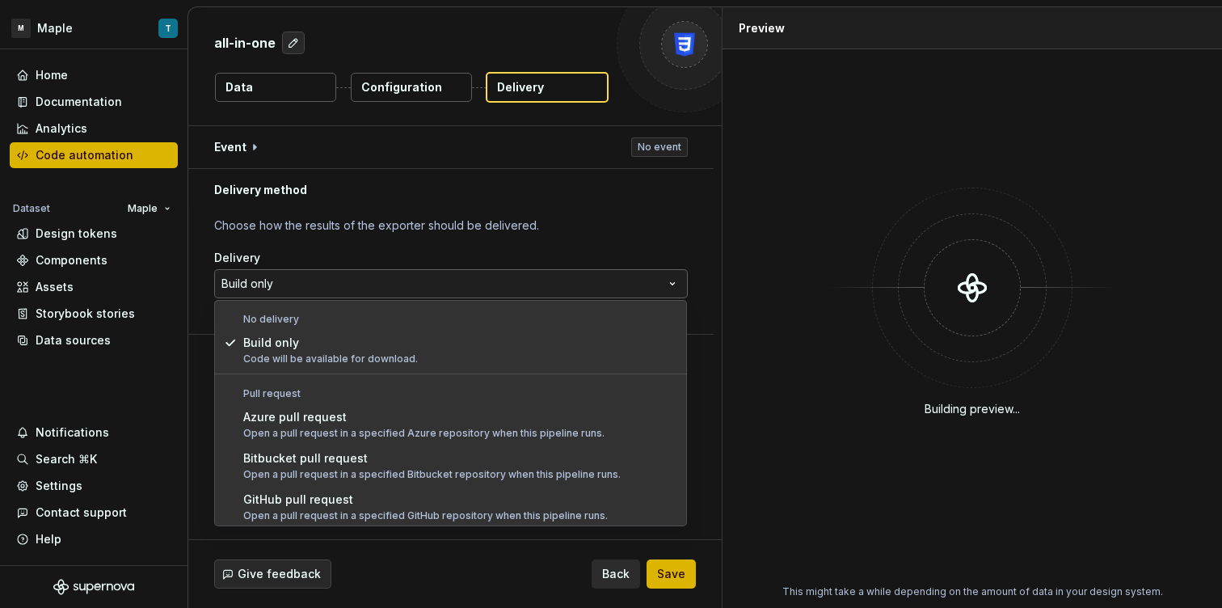
click at [373, 284] on html "**********" at bounding box center [611, 304] width 1222 height 608
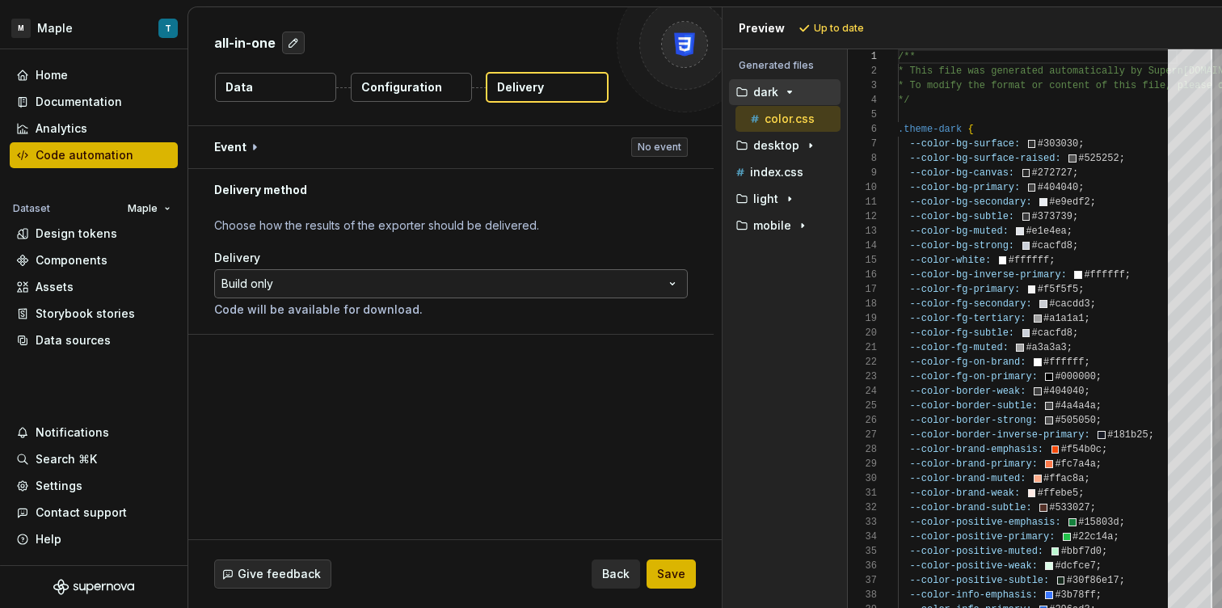
click at [364, 284] on html "**********" at bounding box center [611, 304] width 1222 height 608
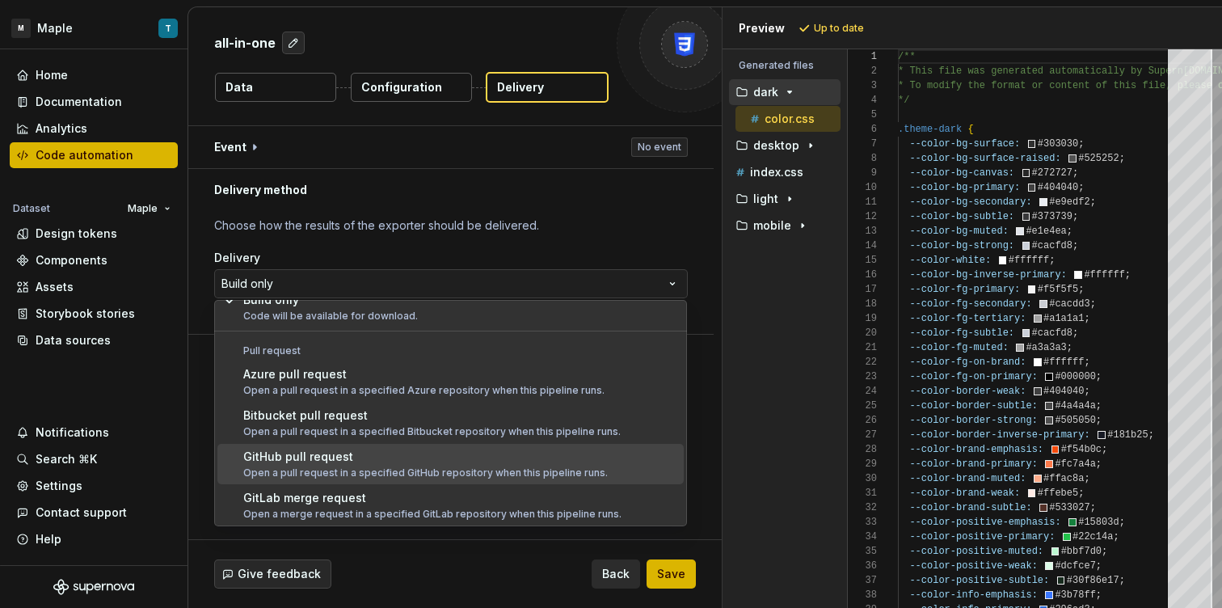
scroll to position [45, 0]
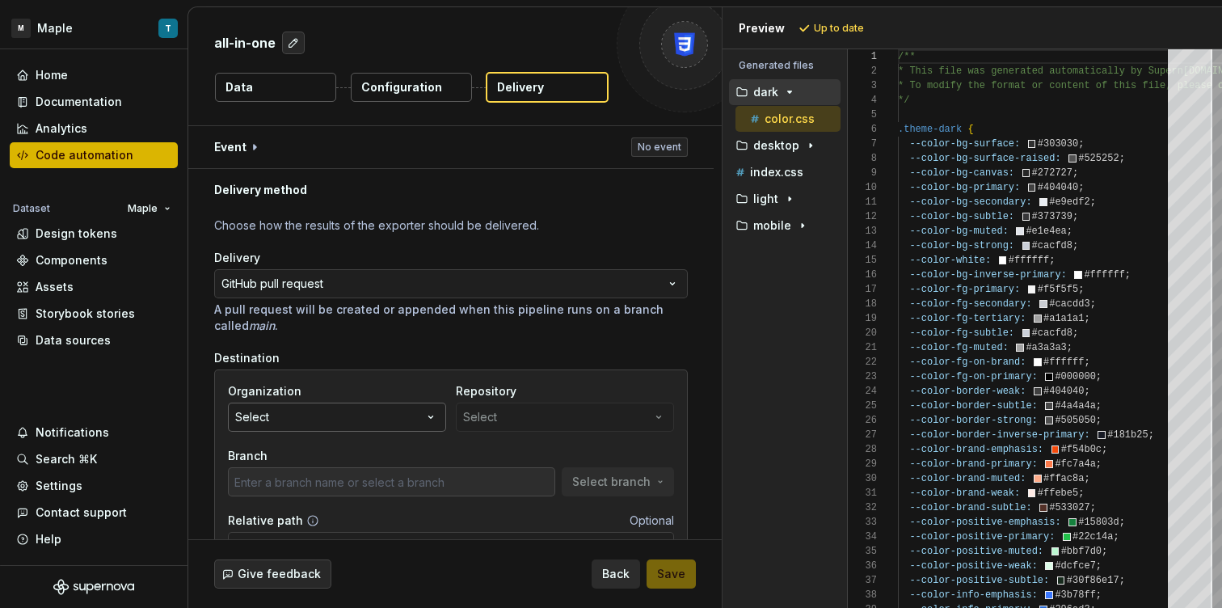
click at [360, 414] on button "Select" at bounding box center [337, 416] width 218 height 29
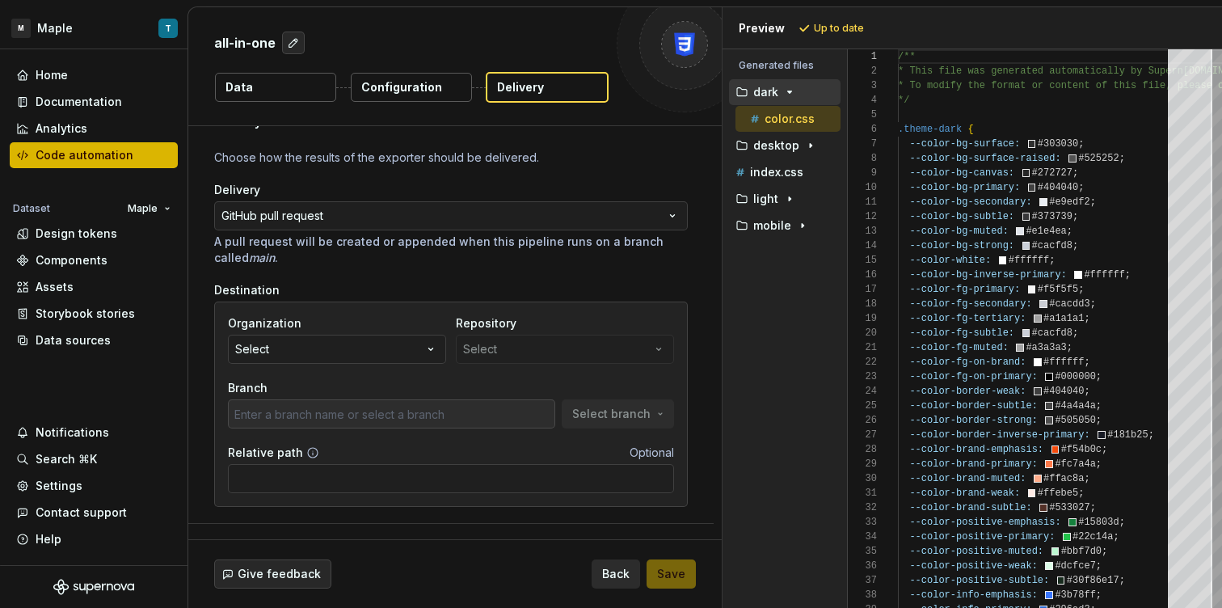
click at [440, 295] on div "Destination" at bounding box center [450, 290] width 473 height 16
click at [625, 578] on span "Back" at bounding box center [615, 574] width 27 height 16
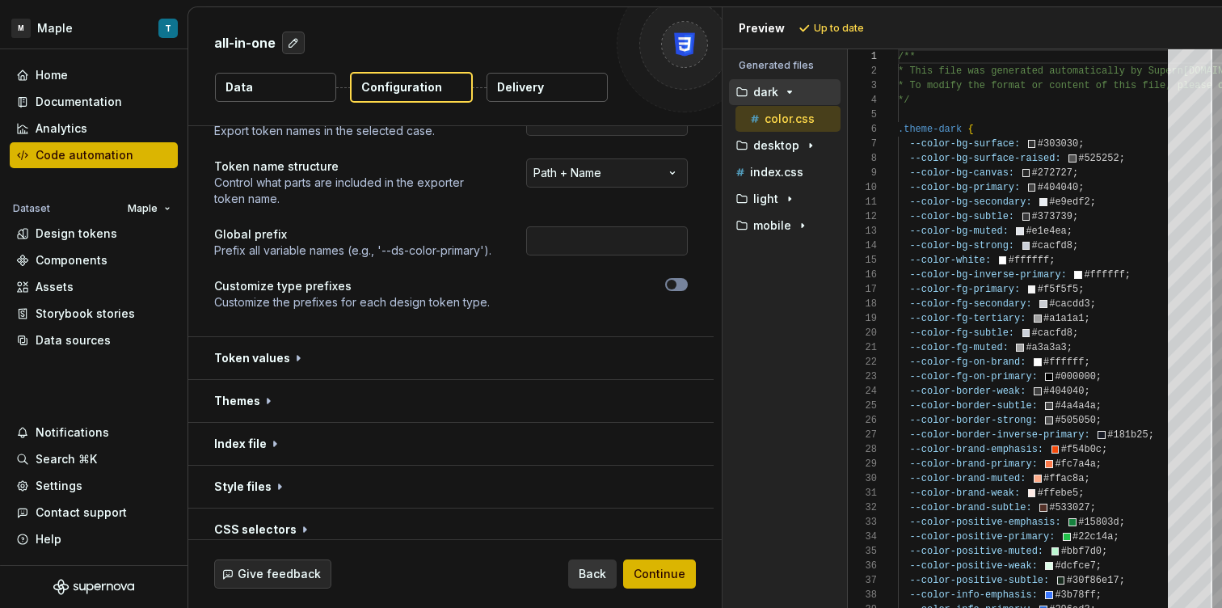
click at [612, 576] on button "Back" at bounding box center [592, 573] width 48 height 29
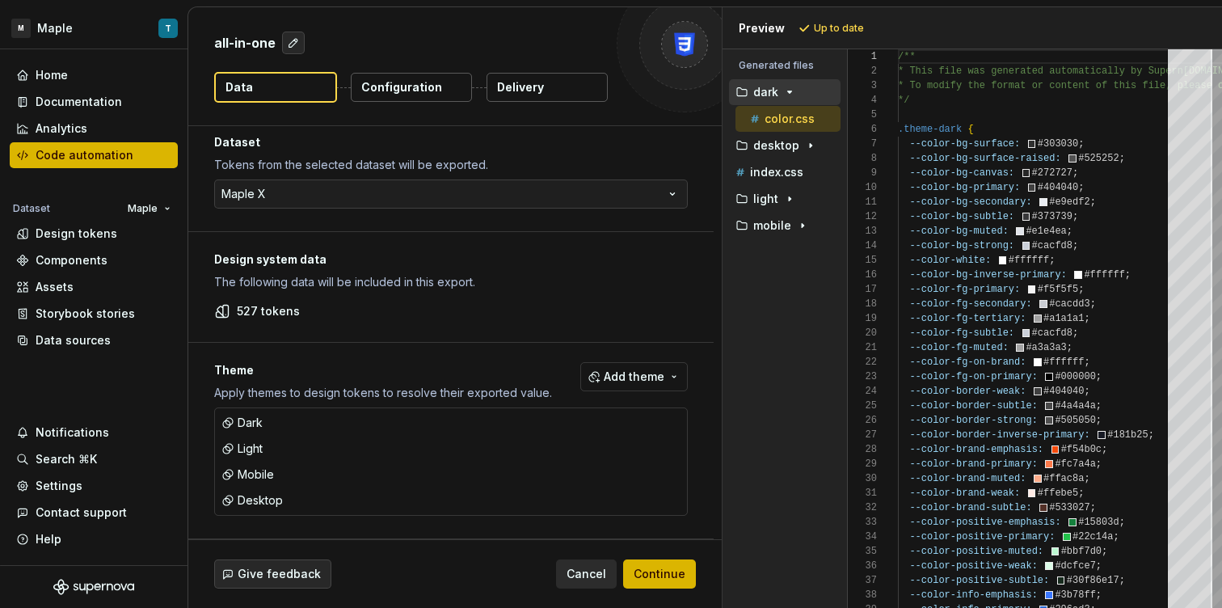
scroll to position [11, 0]
click at [161, 212] on html "M Maple T Home Documentation Analytics Code automation Dataset Maple Design tok…" at bounding box center [611, 304] width 1222 height 608
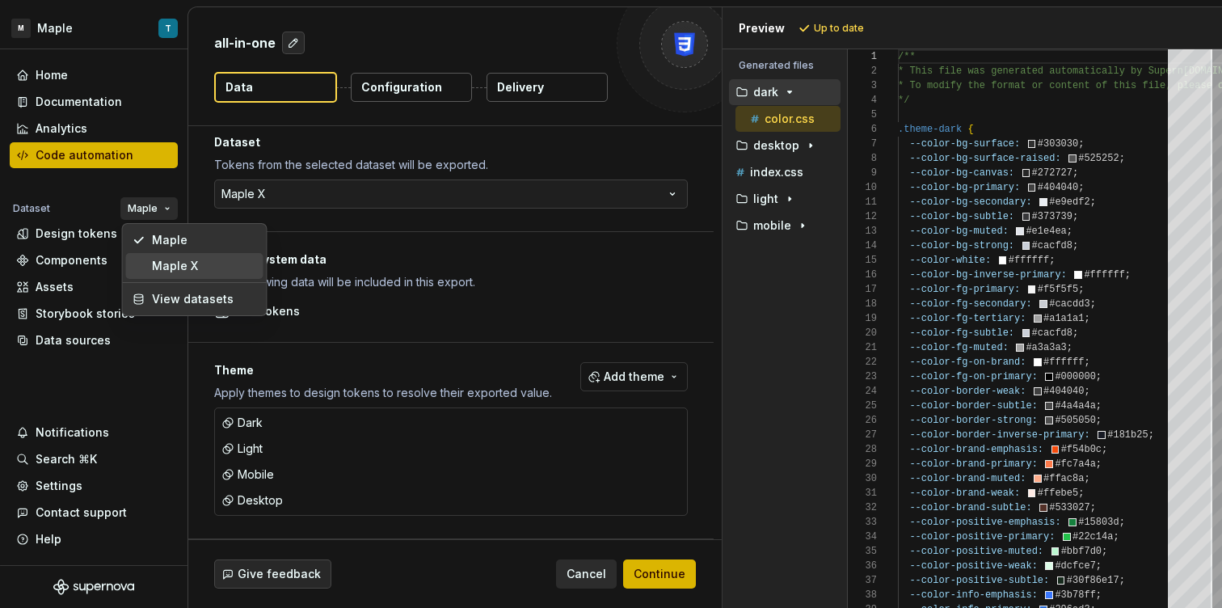
click at [162, 266] on div "Maple X" at bounding box center [204, 266] width 105 height 16
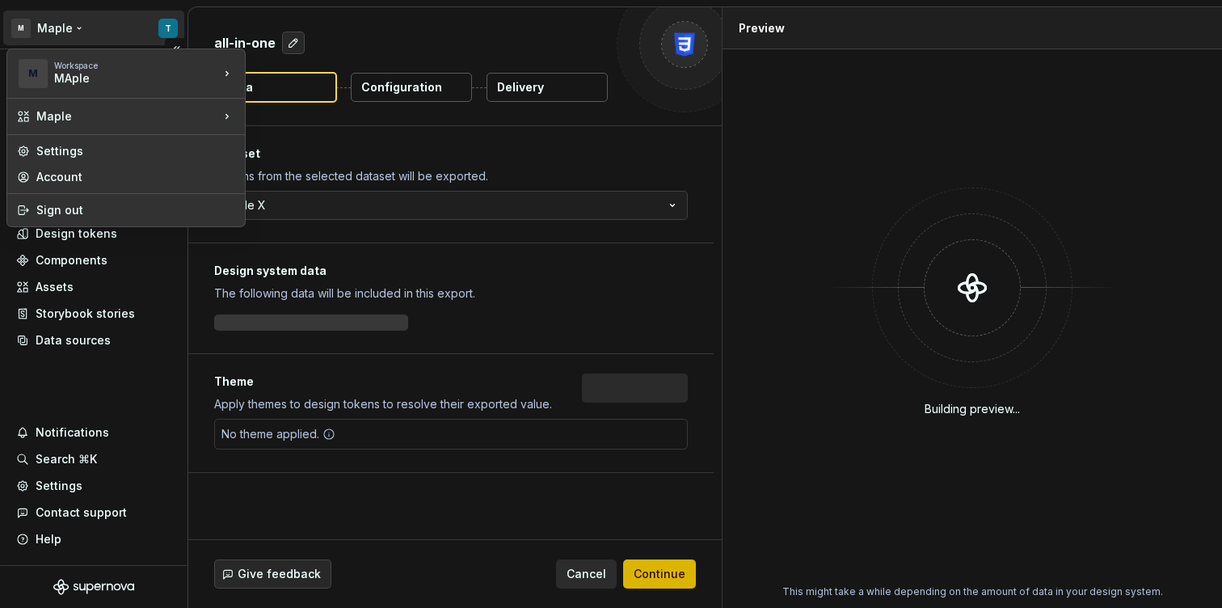
click at [162, 27] on html "M Maple T Home Documentation Analytics Code automation Dataset Maple X Design t…" at bounding box center [611, 304] width 1222 height 608
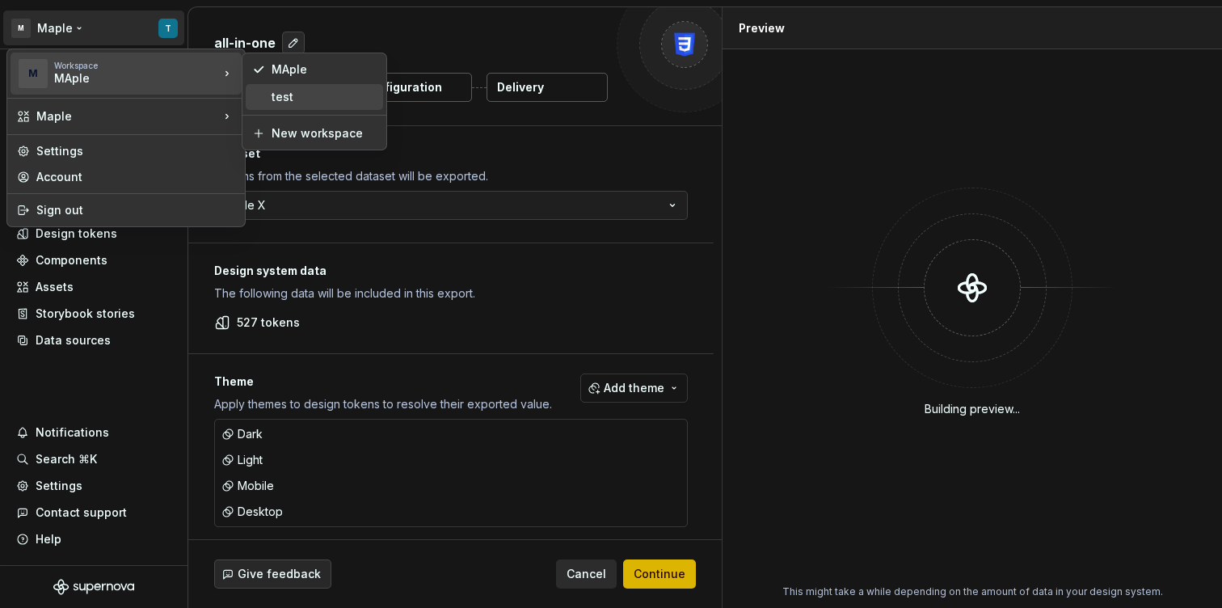
click at [314, 101] on div "test" at bounding box center [323, 97] width 105 height 16
